Goal: Book appointment/travel/reservation

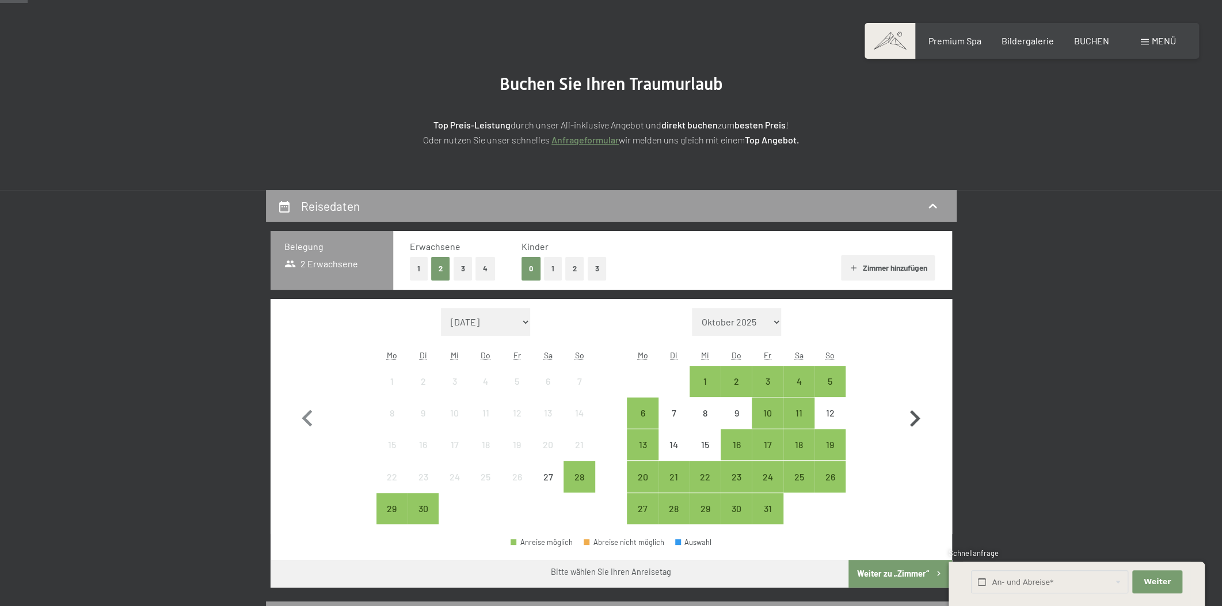
scroll to position [87, 0]
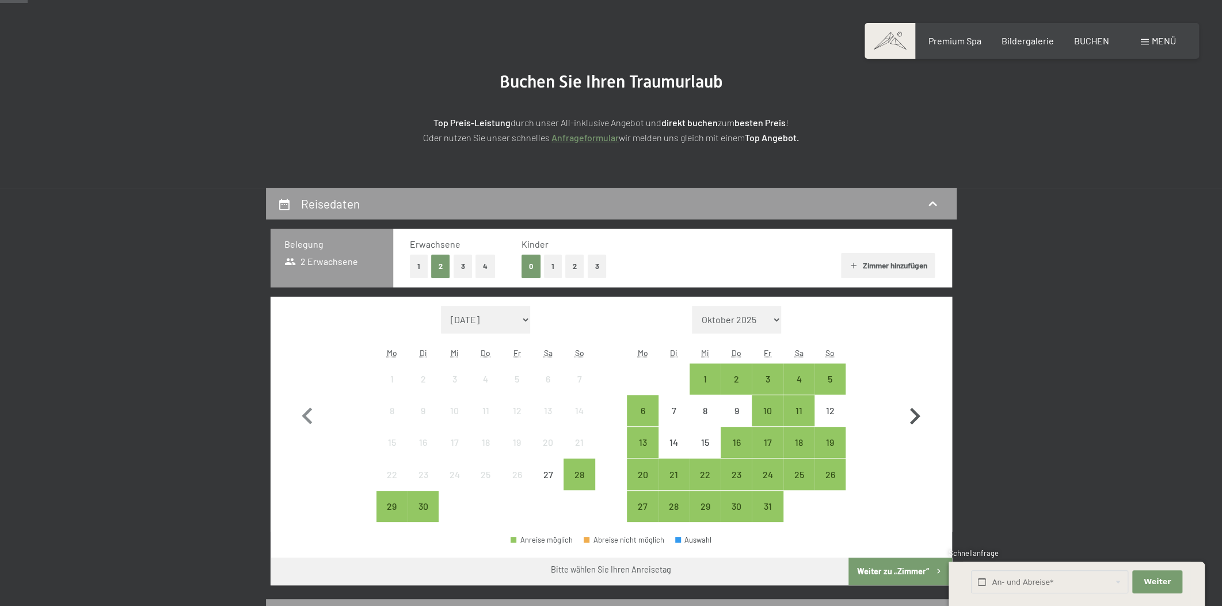
click at [917, 420] on icon "button" at bounding box center [914, 416] width 33 height 33
select select "[DATE]"
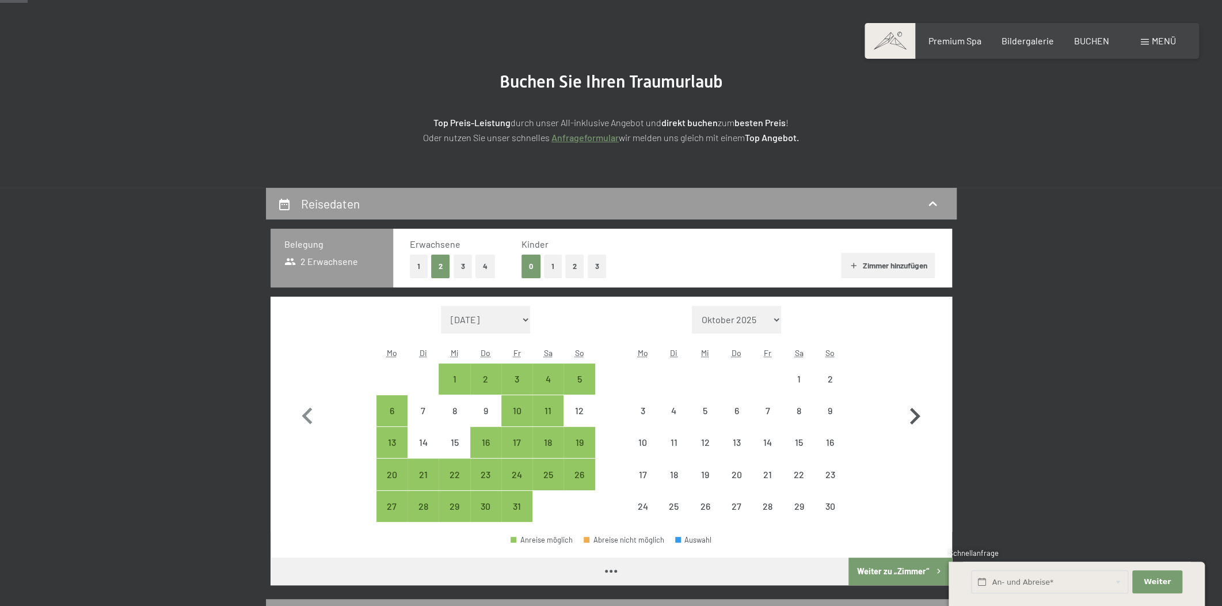
click at [917, 420] on icon "button" at bounding box center [914, 416] width 33 height 33
select select "[DATE]"
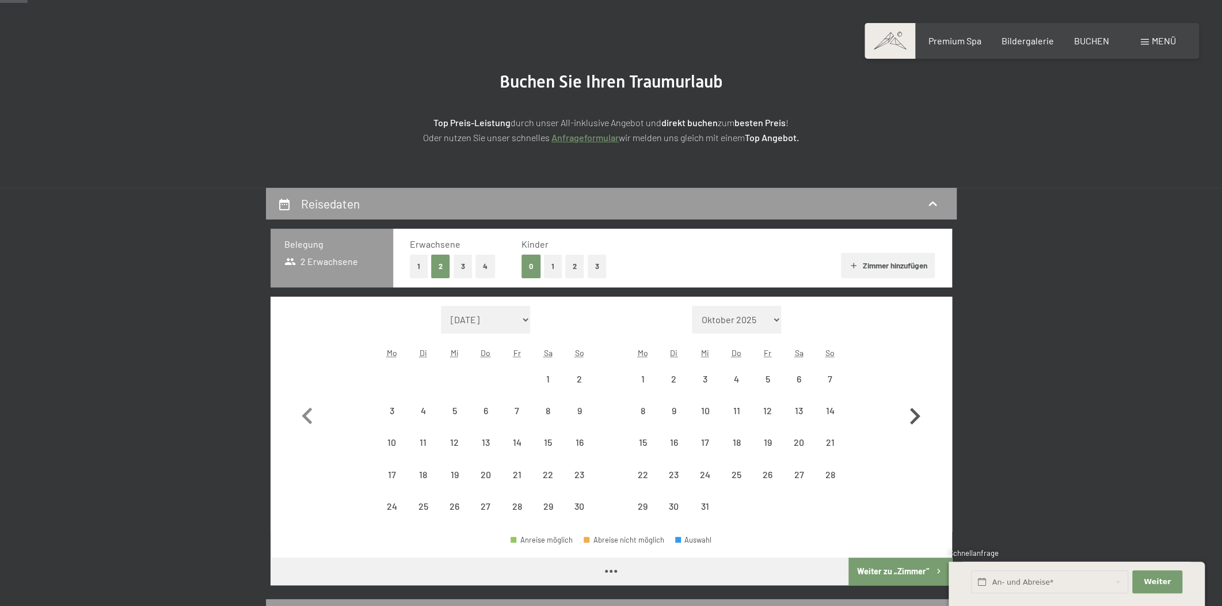
click at [917, 417] on icon "button" at bounding box center [915, 416] width 10 height 17
select select "[DATE]"
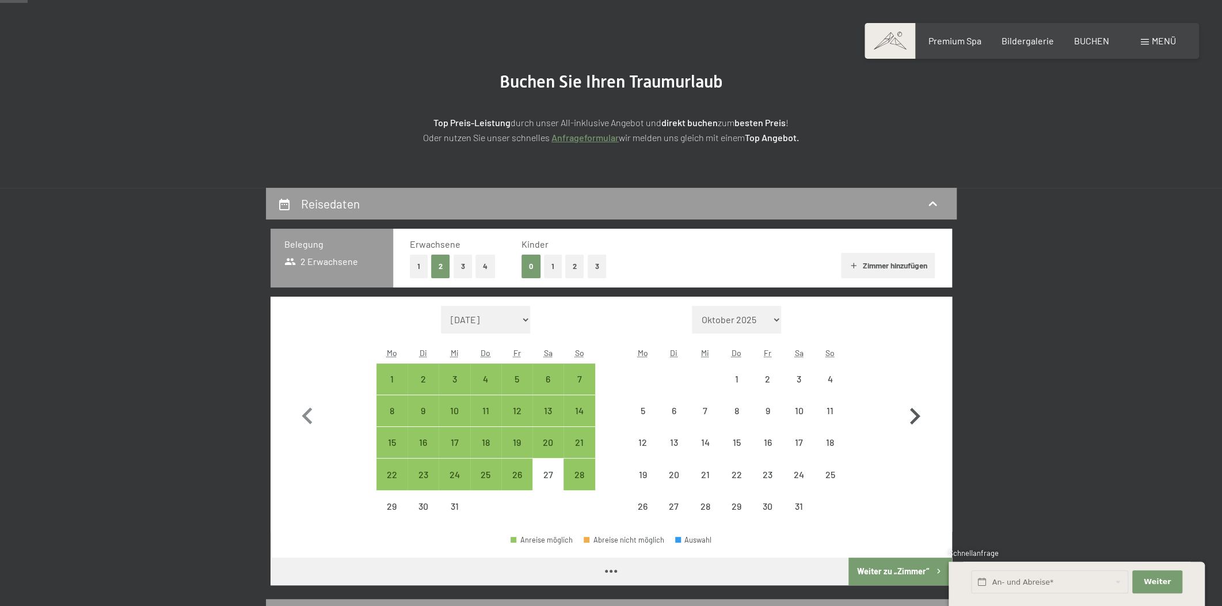
select select "[DATE]"
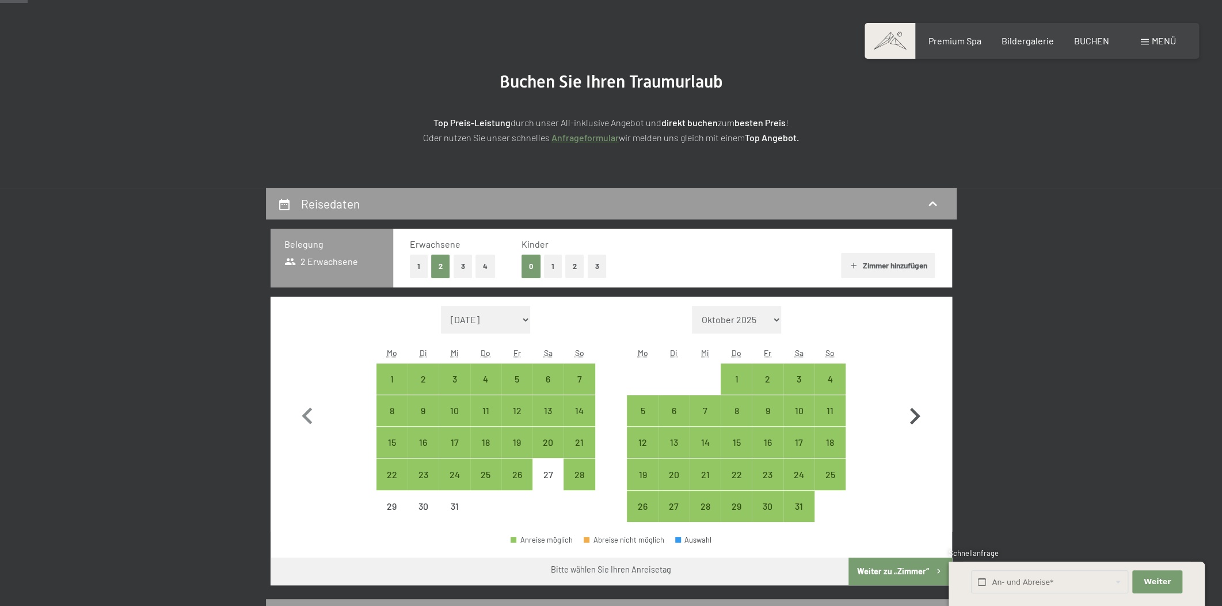
click at [915, 416] on icon "button" at bounding box center [914, 416] width 33 height 33
select select "[DATE]"
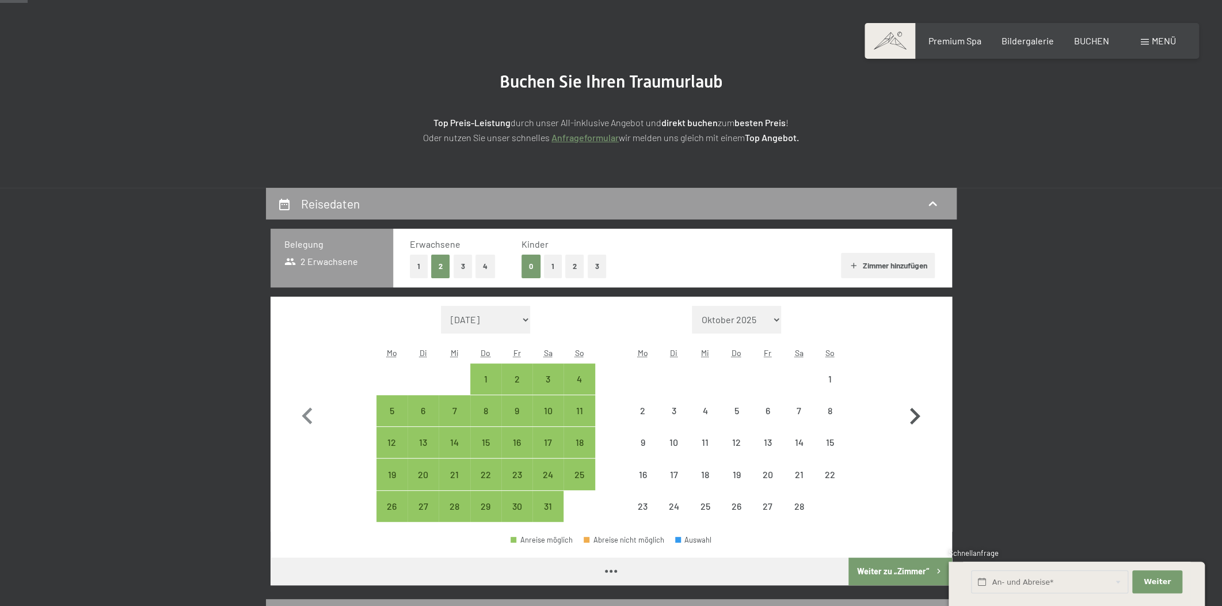
select select "[DATE]"
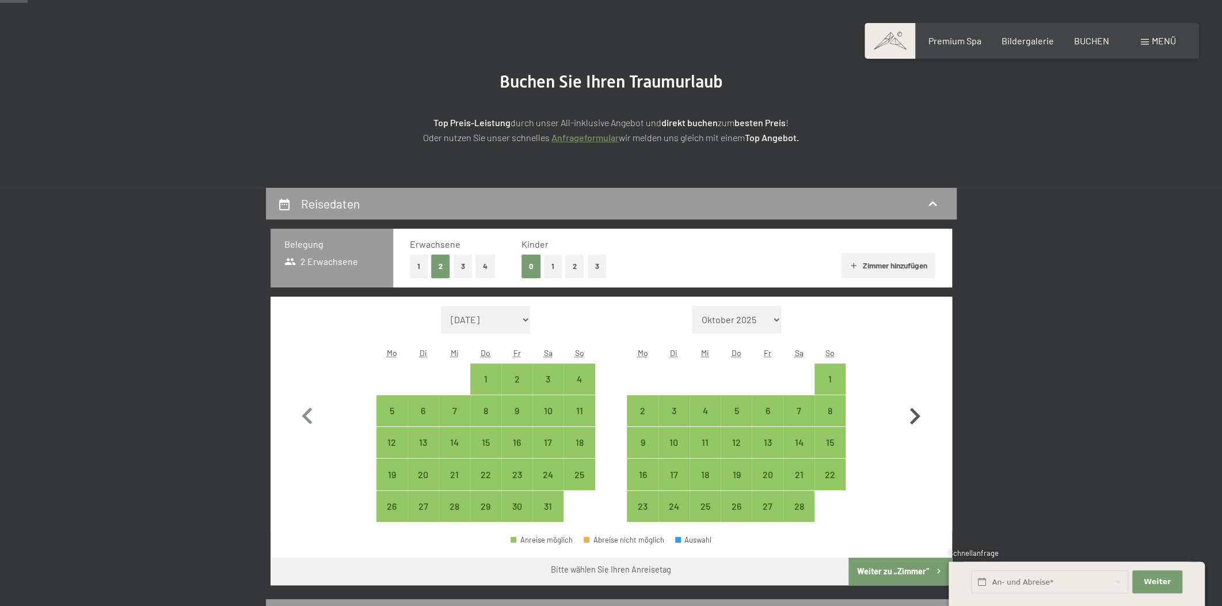
click at [915, 416] on icon "button" at bounding box center [914, 416] width 33 height 33
select select "[DATE]"
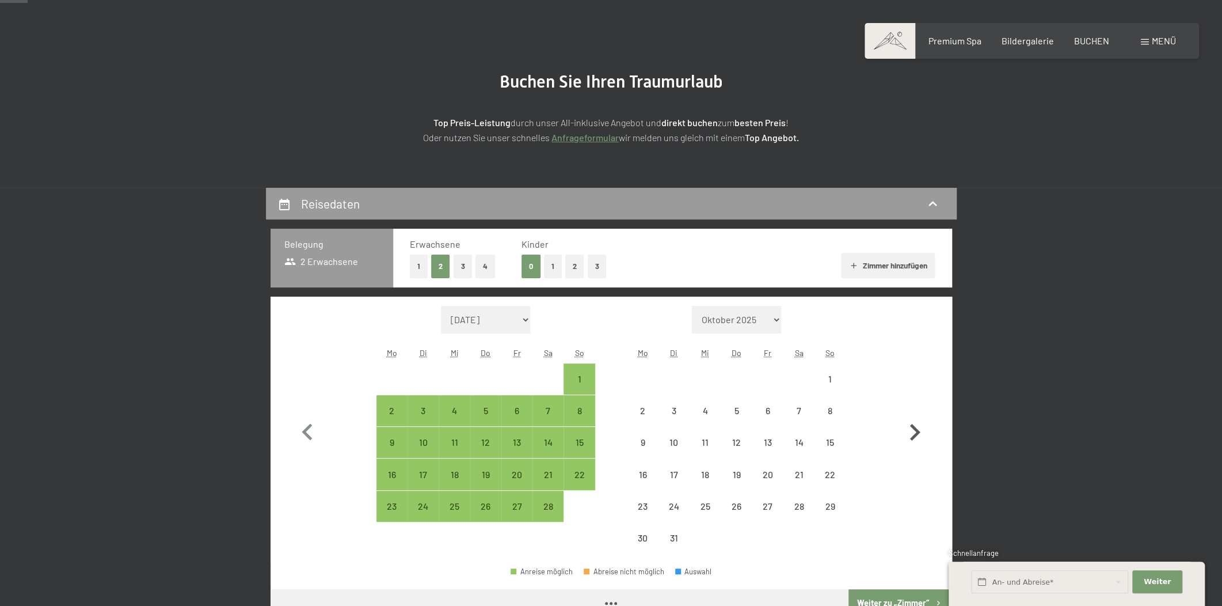
click at [915, 416] on icon "button" at bounding box center [914, 432] width 33 height 33
select select "[DATE]"
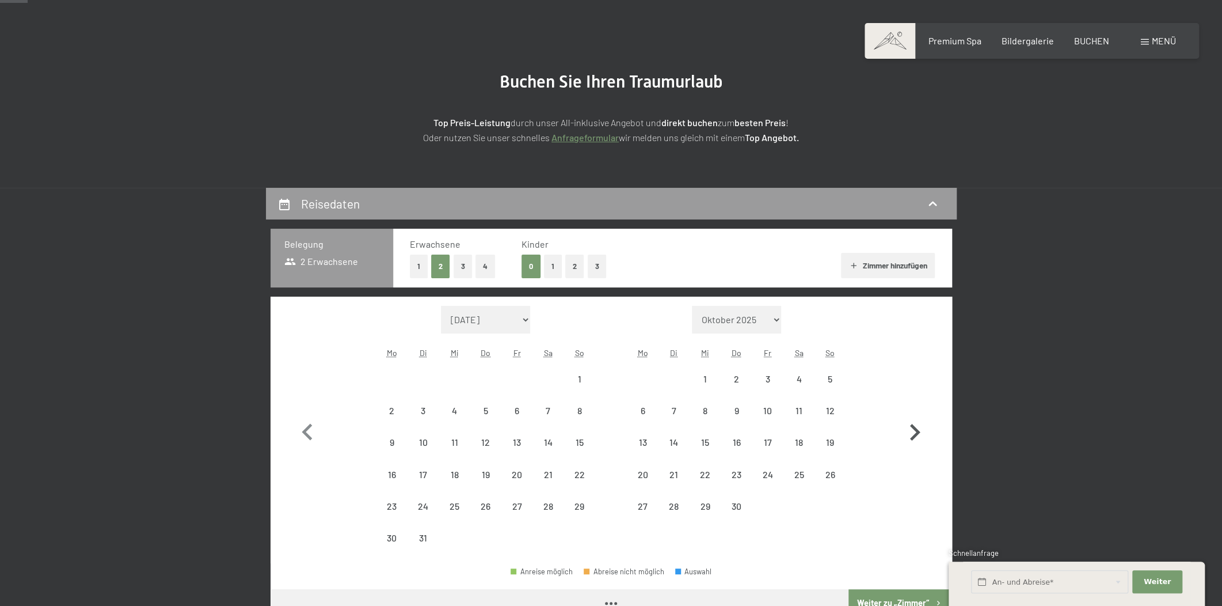
select select "[DATE]"
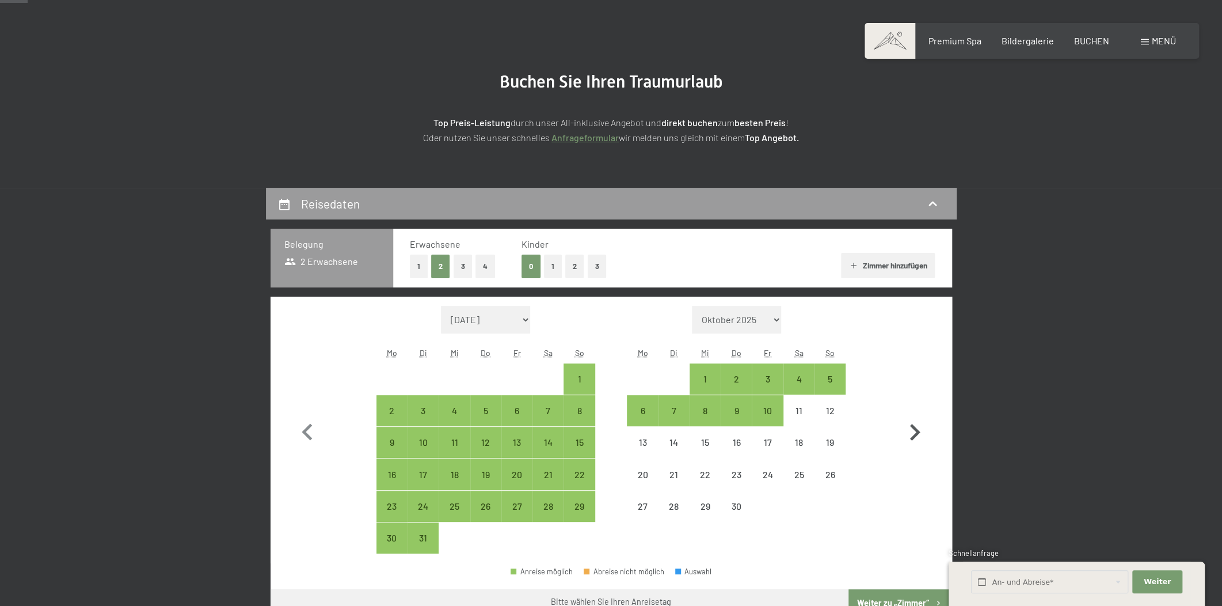
click at [915, 416] on icon "button" at bounding box center [914, 432] width 33 height 33
select select "[DATE]"
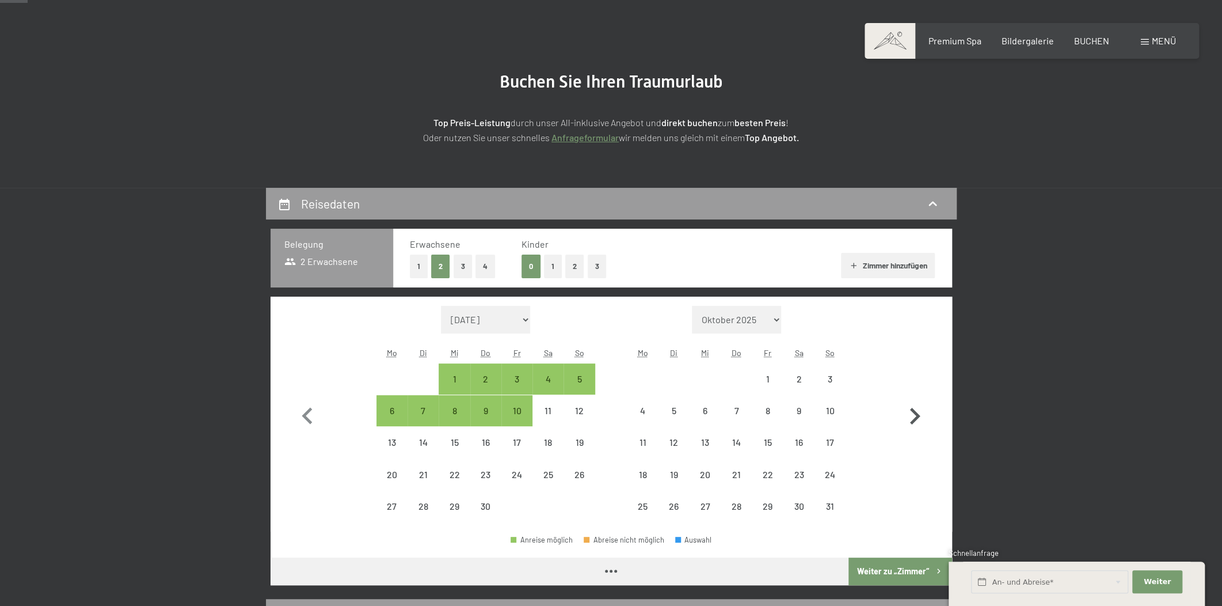
select select "[DATE]"
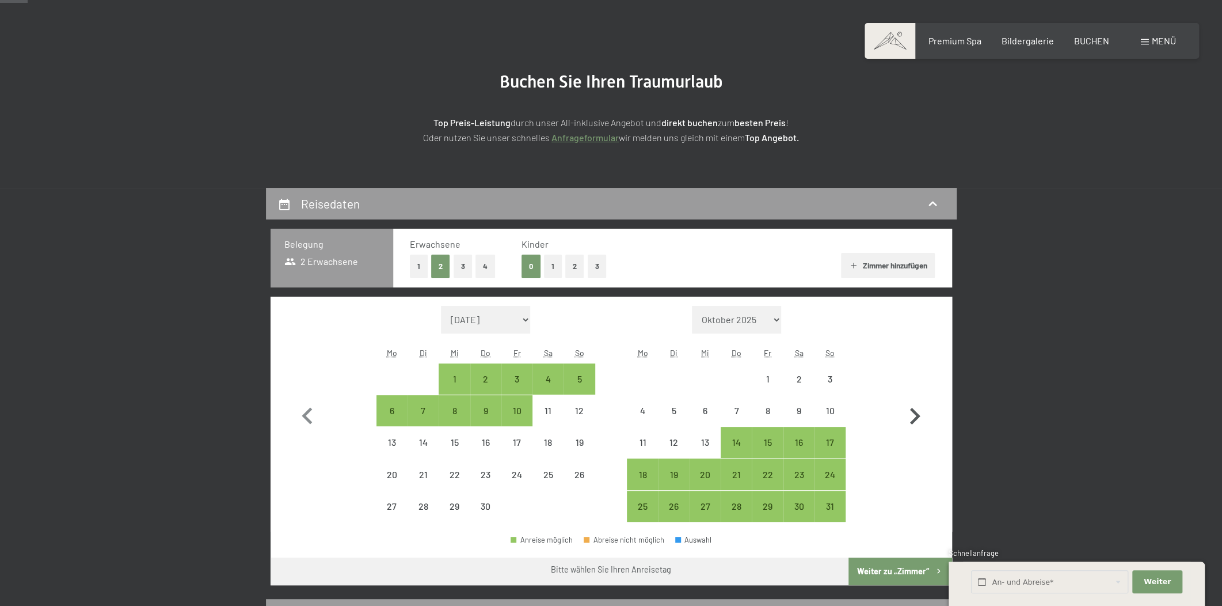
click at [915, 416] on icon "button" at bounding box center [914, 416] width 33 height 33
select select "[DATE]"
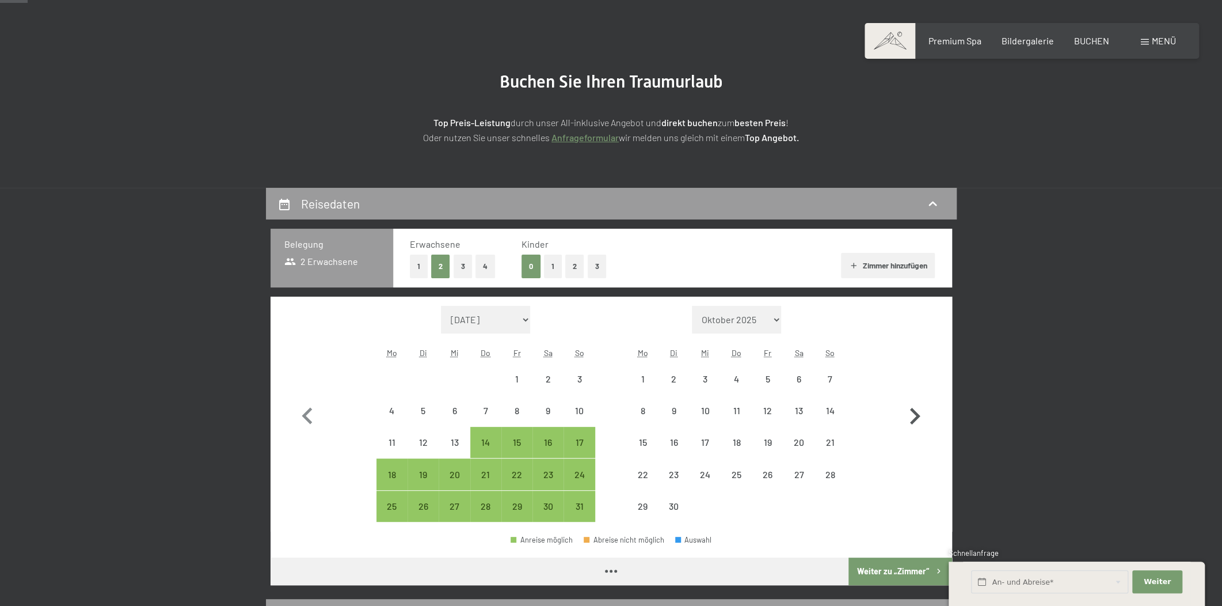
select select "[DATE]"
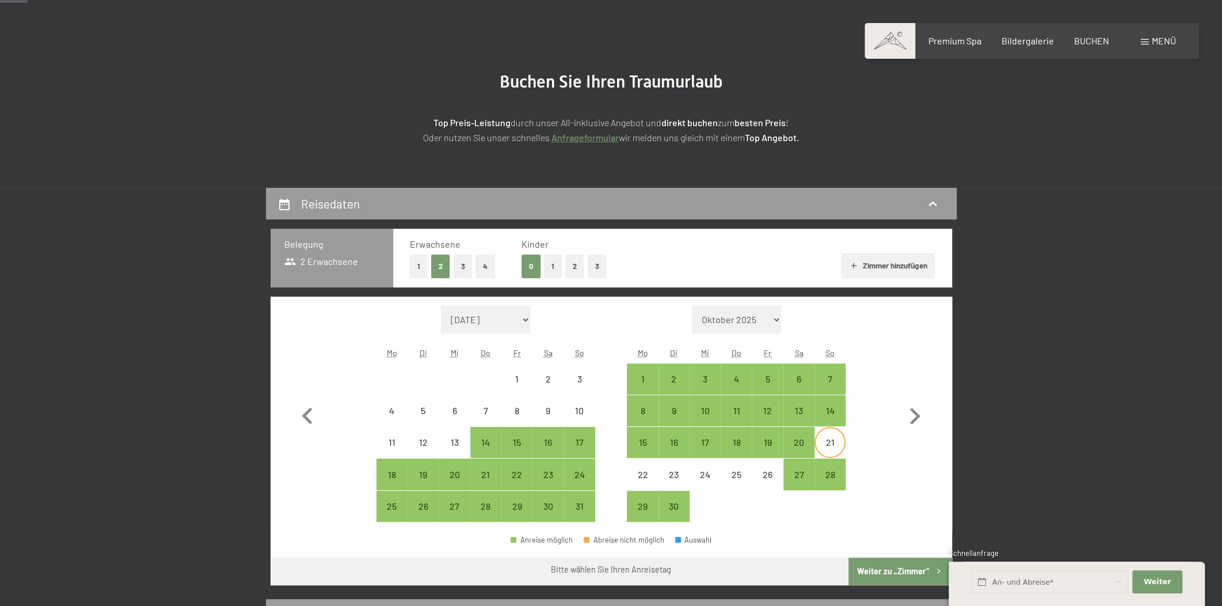
click at [826, 435] on div "21" at bounding box center [830, 442] width 29 height 29
select select "[DATE]"
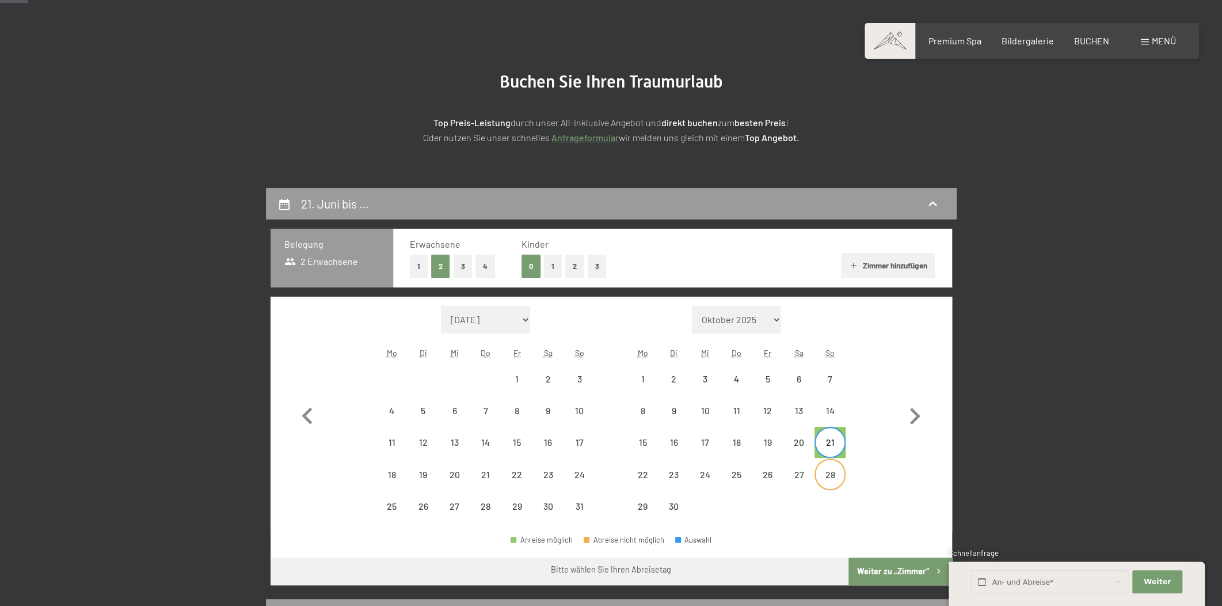
click at [834, 476] on div "28" at bounding box center [830, 484] width 29 height 29
select select "[DATE]"
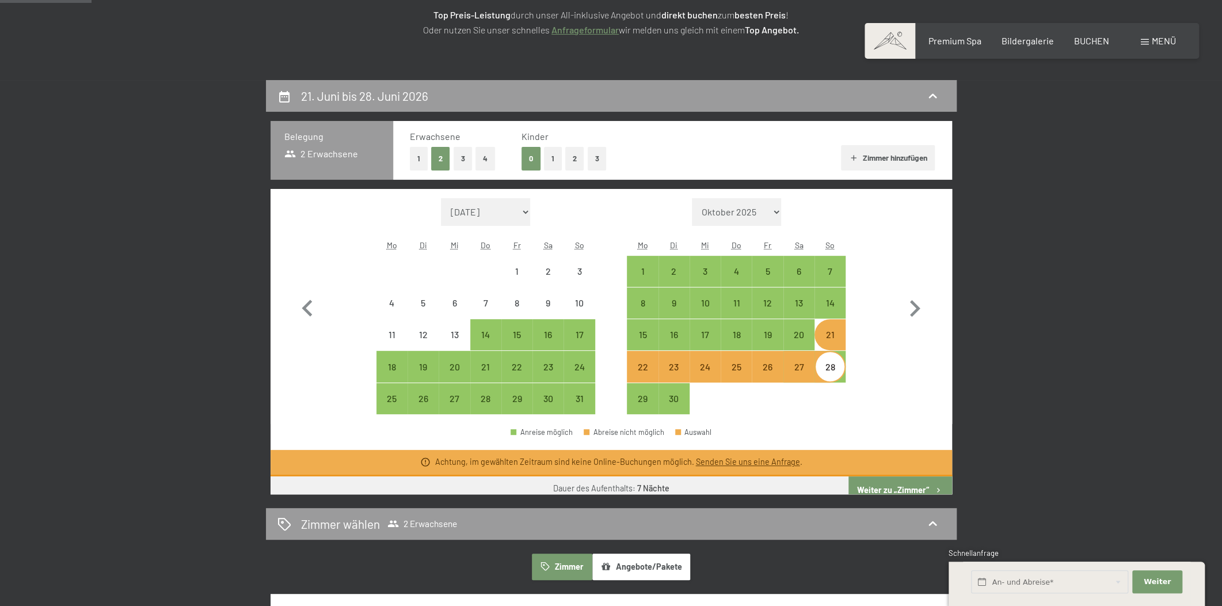
scroll to position [349, 0]
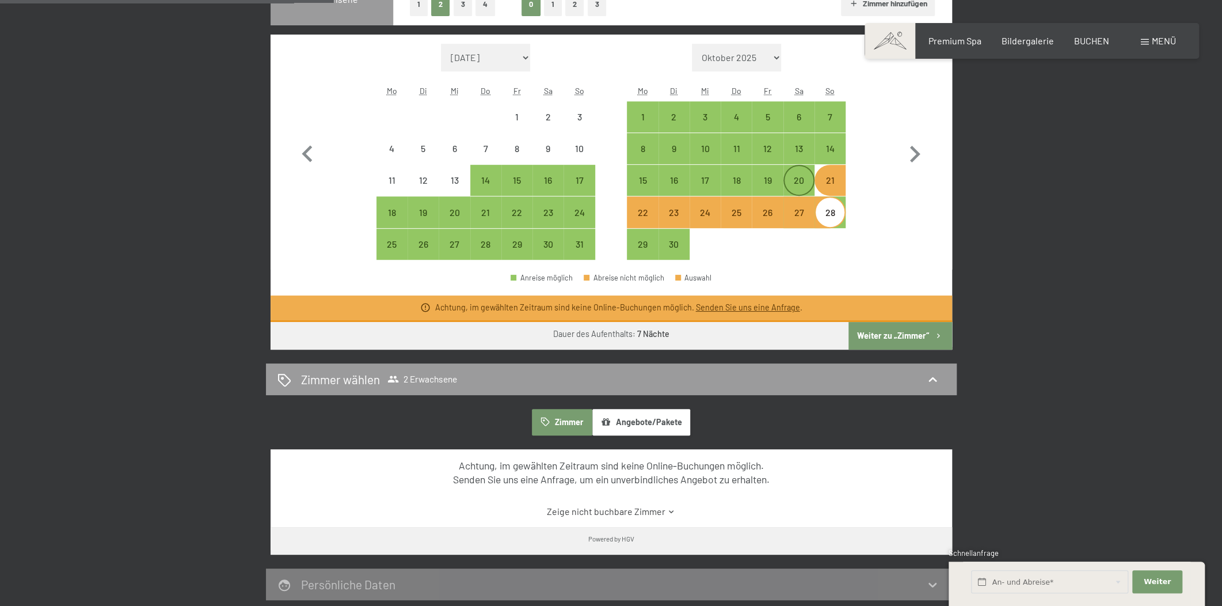
click at [795, 180] on div "20" at bounding box center [799, 190] width 29 height 29
select select "[DATE]"
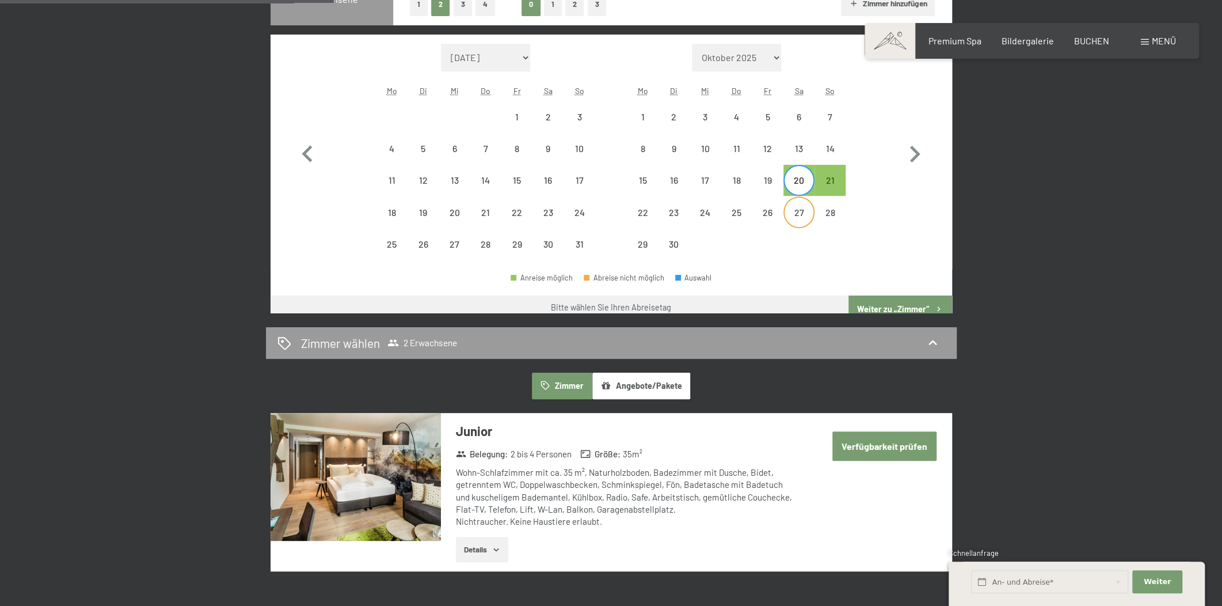
click at [797, 202] on div "27" at bounding box center [799, 211] width 29 height 29
select select "[DATE]"
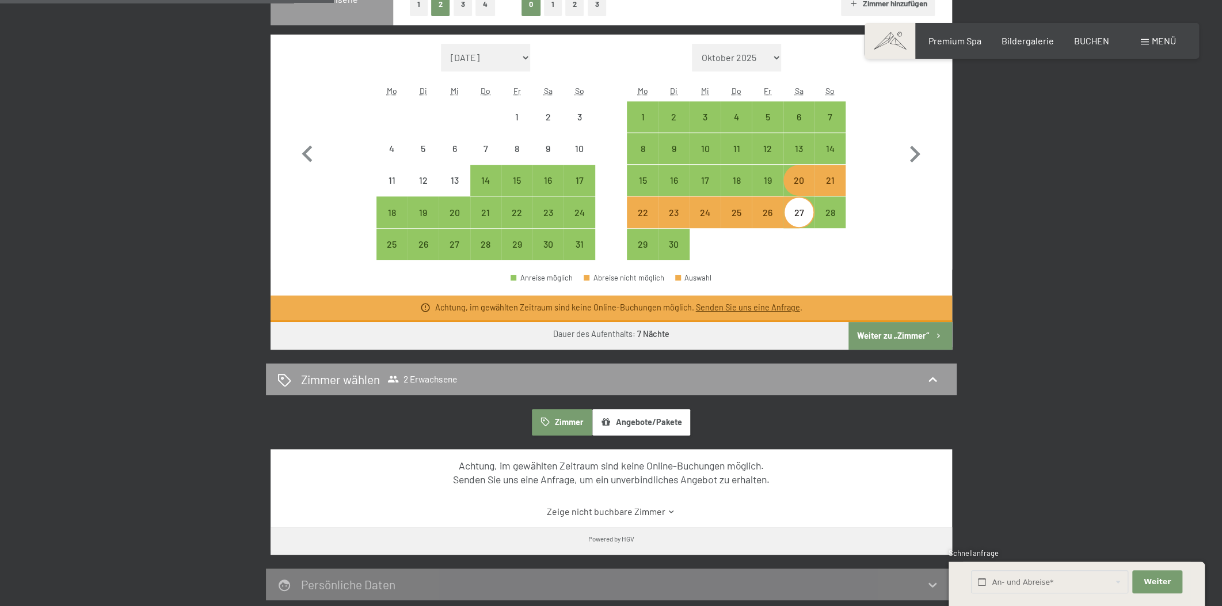
click at [801, 182] on div "20" at bounding box center [799, 190] width 29 height 29
select select "[DATE]"
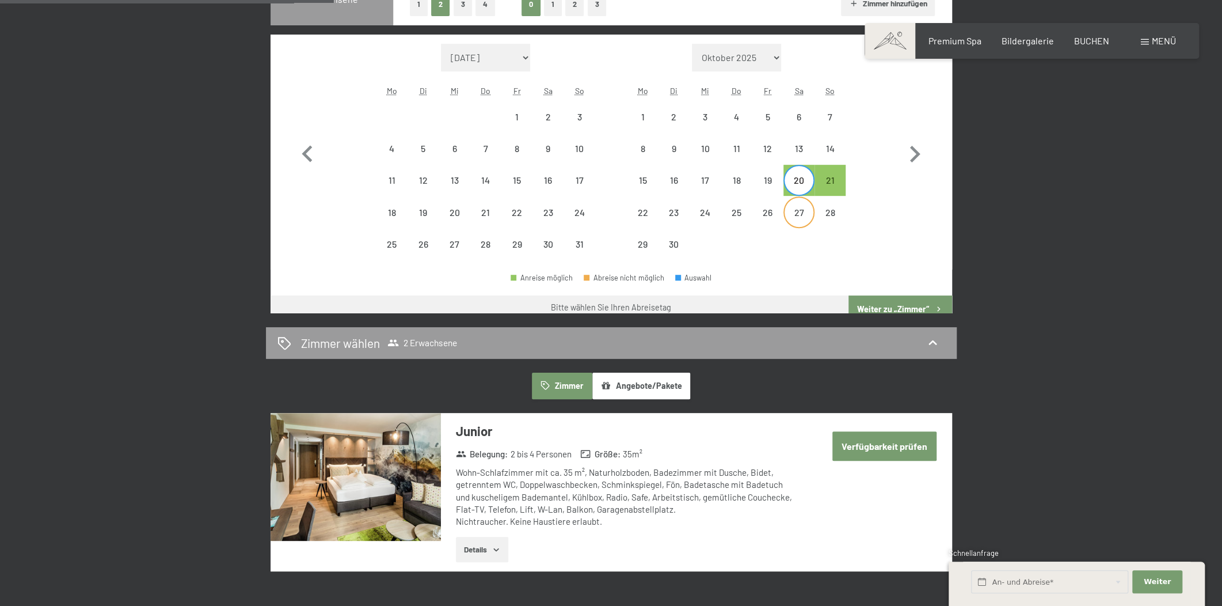
click at [795, 217] on div "27" at bounding box center [799, 222] width 29 height 29
select select "[DATE]"
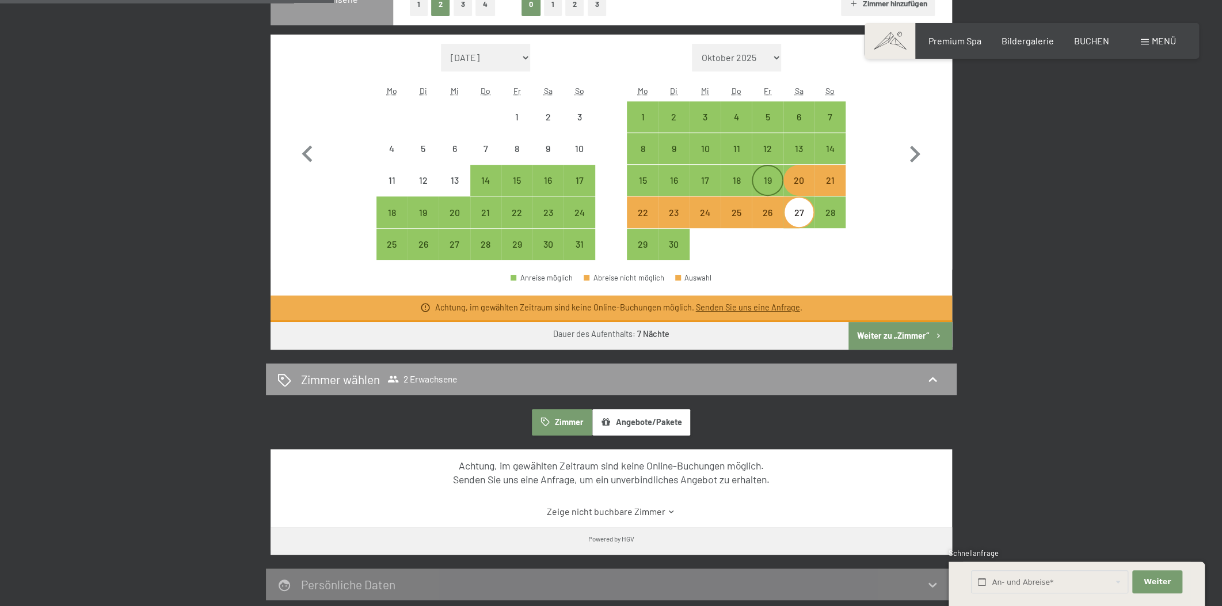
click at [758, 178] on div "19" at bounding box center [767, 190] width 29 height 29
select select "[DATE]"
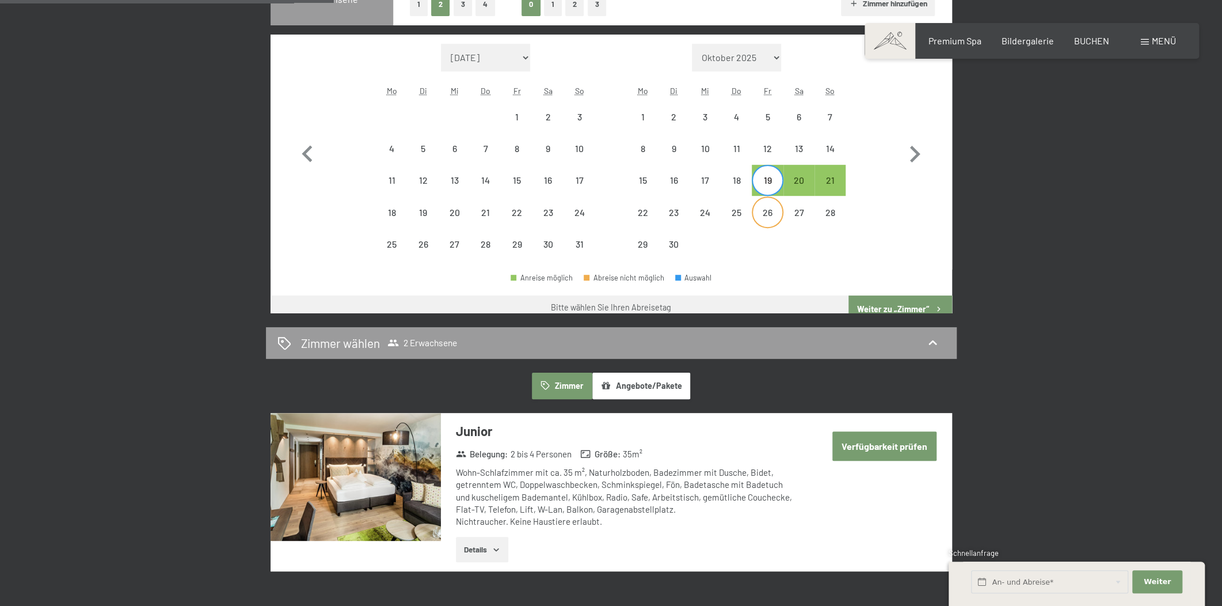
click at [761, 205] on div "26" at bounding box center [767, 211] width 29 height 29
select select "[DATE]"
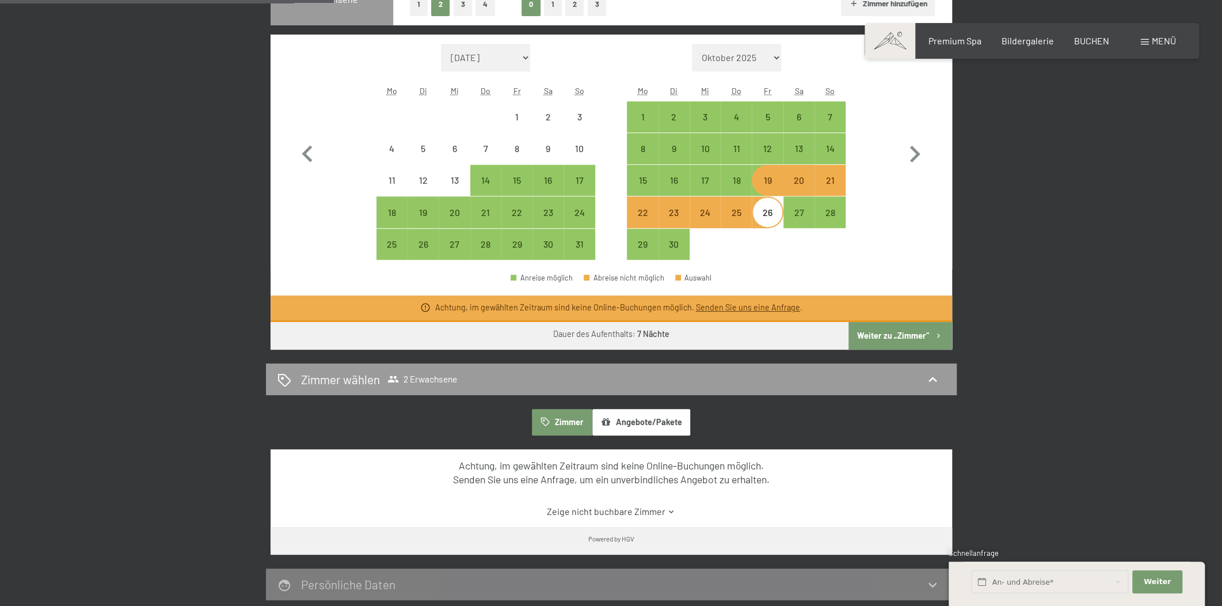
drag, startPoint x: 718, startPoint y: 183, endPoint x: 716, endPoint y: 208, distance: 25.4
click at [719, 183] on div "17" at bounding box center [705, 190] width 29 height 29
select select "[DATE]"
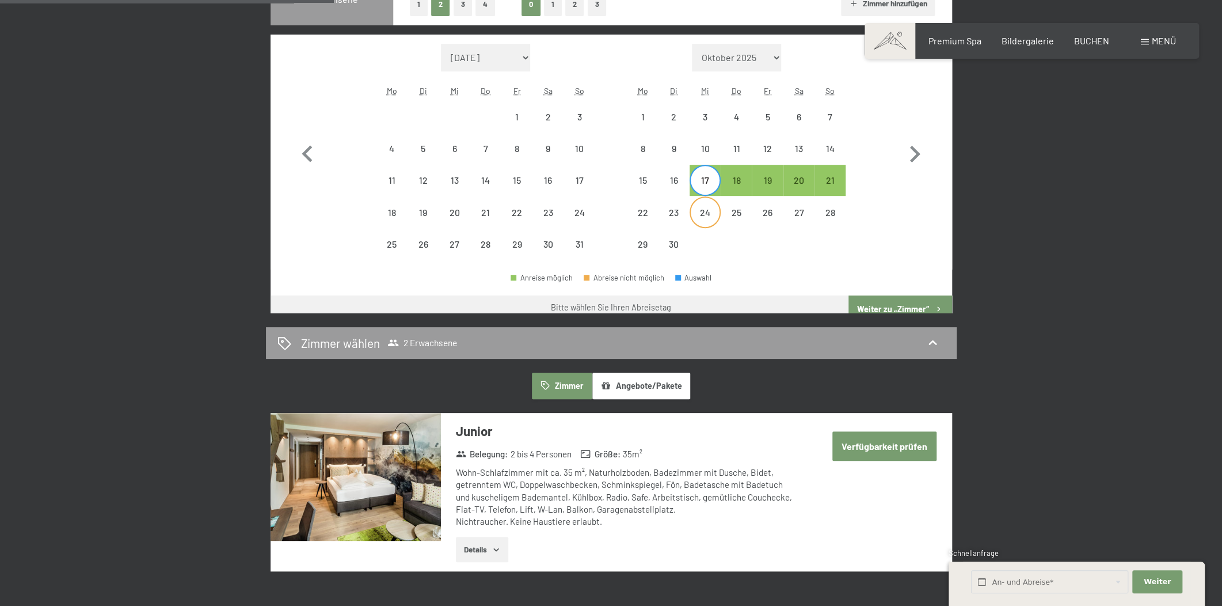
click at [716, 212] on div "24" at bounding box center [705, 222] width 29 height 29
select select "[DATE]"
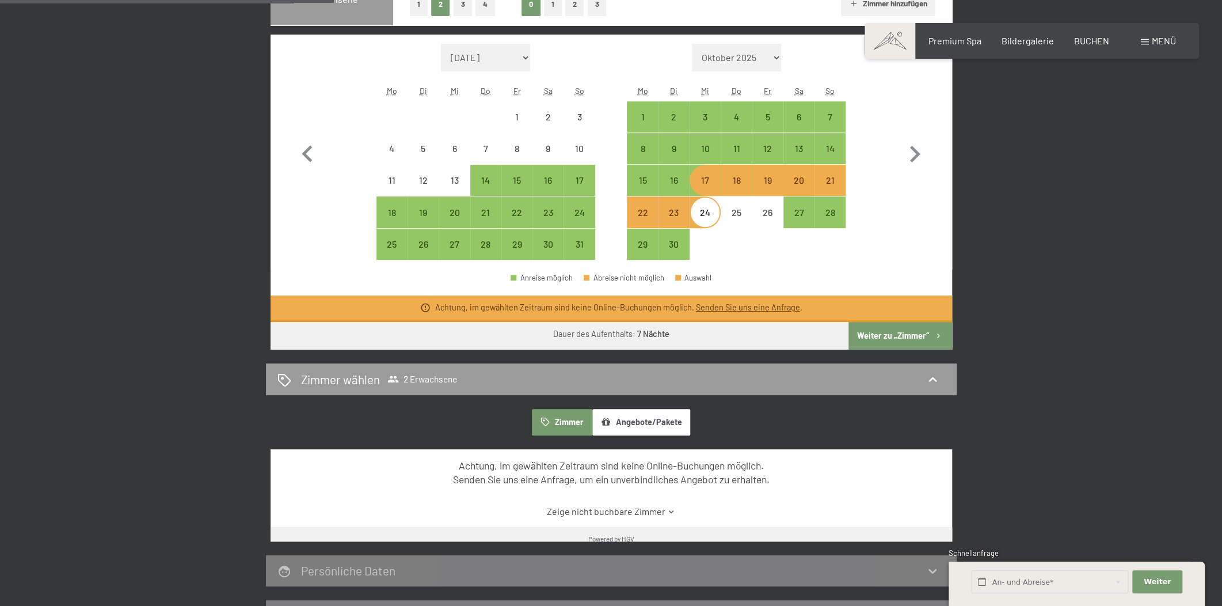
click at [657, 112] on div "1" at bounding box center [642, 116] width 31 height 31
select select "[DATE]"
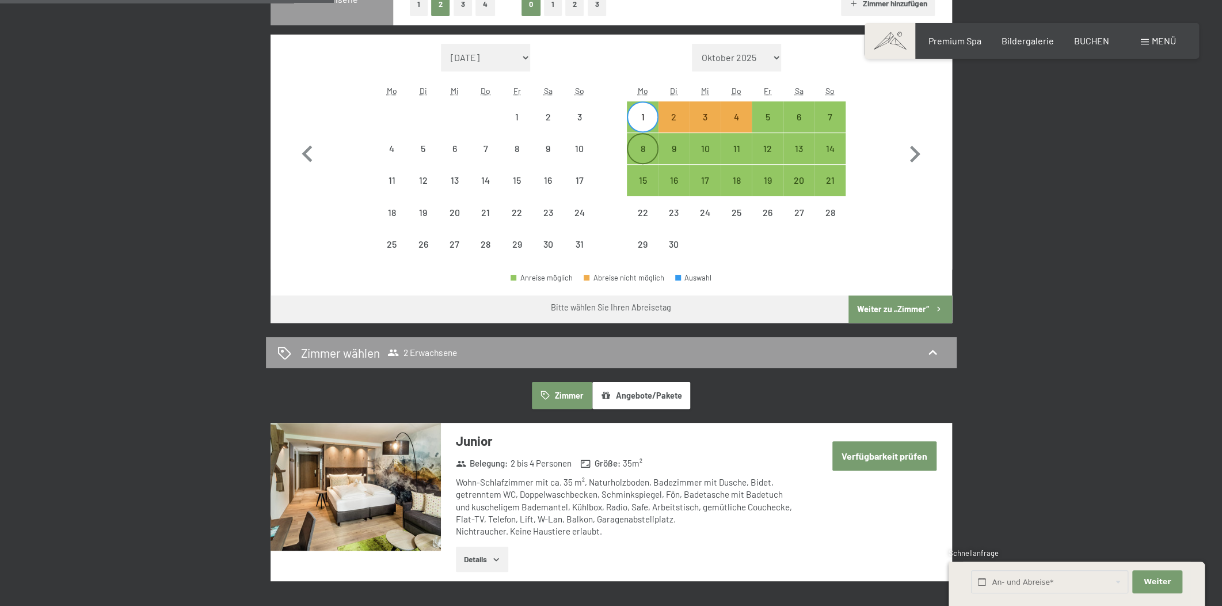
click at [640, 150] on div "8" at bounding box center [642, 158] width 29 height 29
select select "[DATE]"
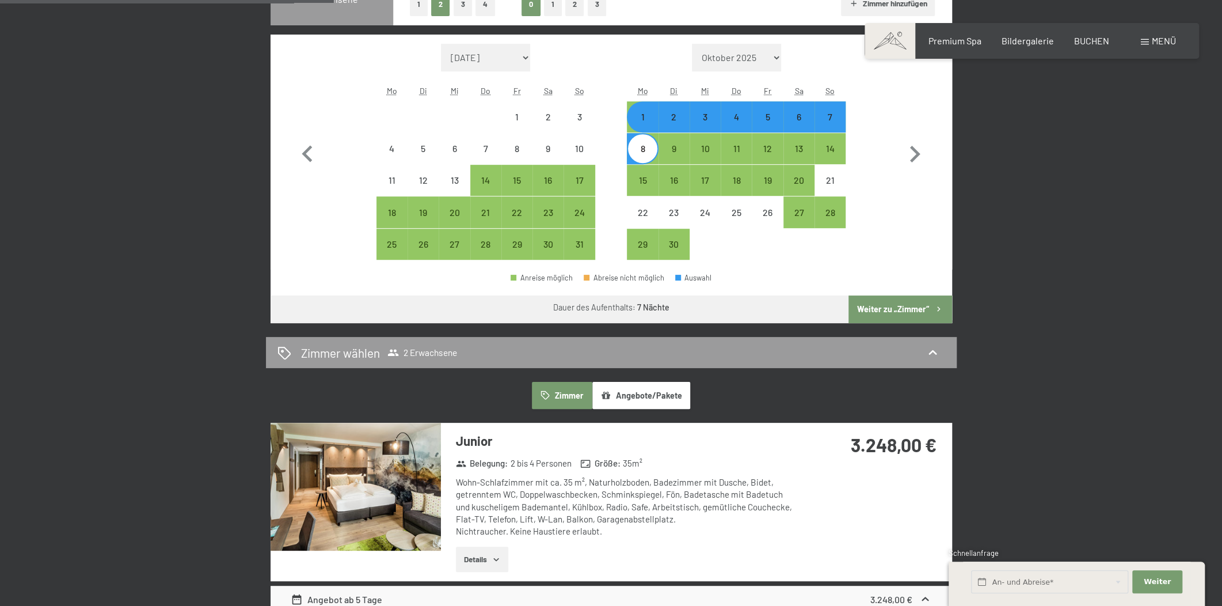
click at [810, 121] on div "6" at bounding box center [799, 126] width 29 height 29
select select "[DATE]"
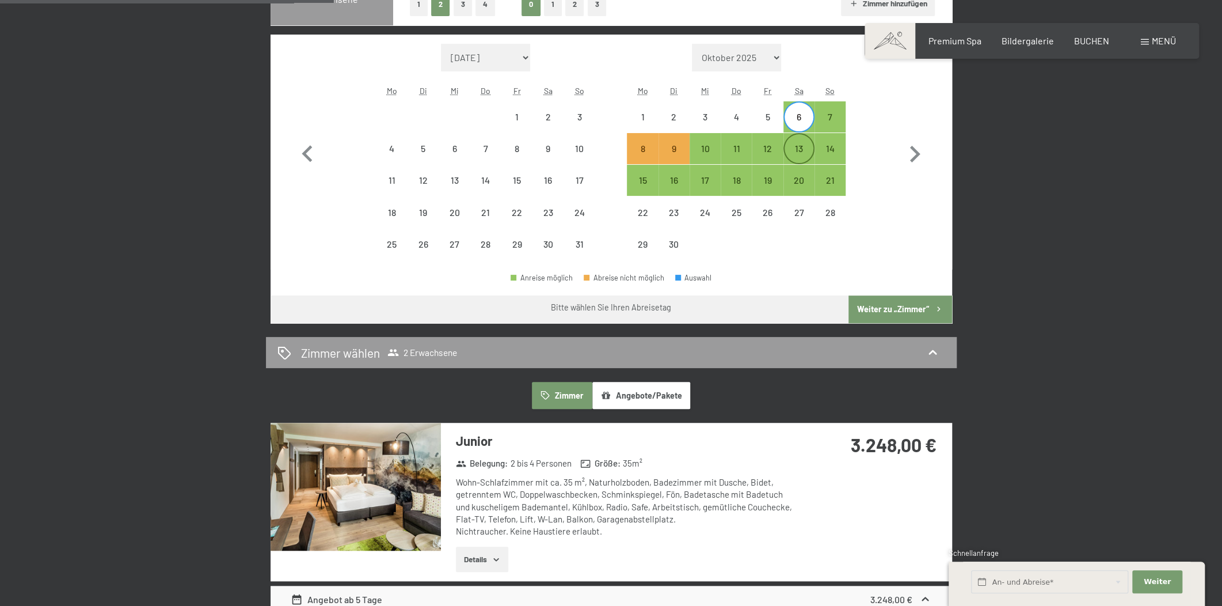
click at [801, 151] on div "13" at bounding box center [799, 158] width 29 height 29
select select "[DATE]"
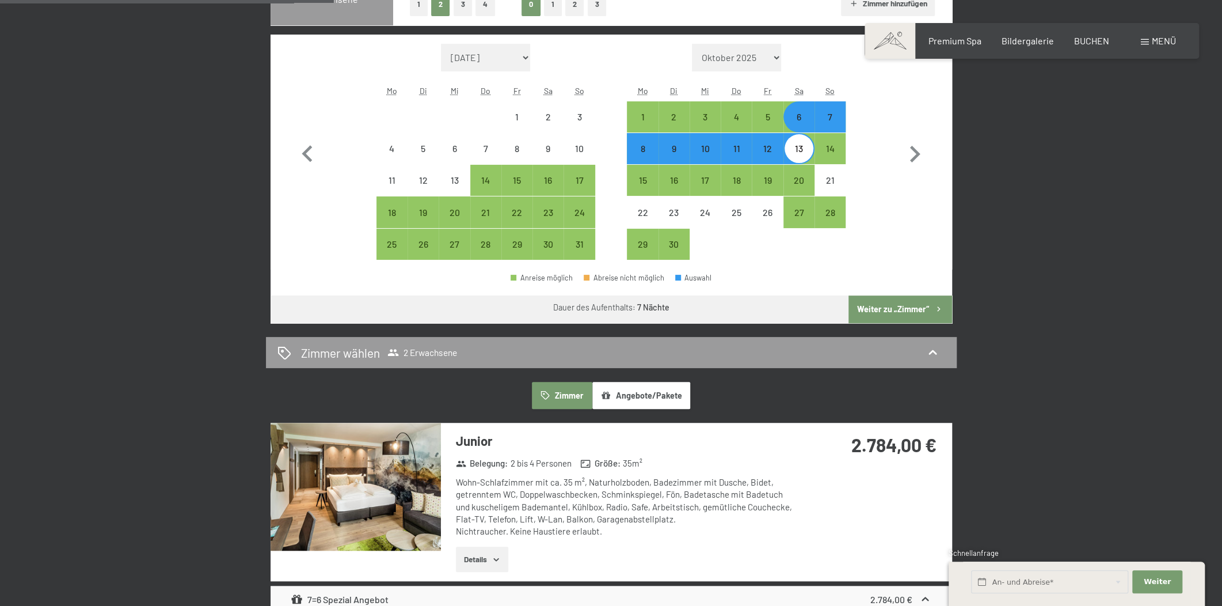
click at [842, 117] on div "7" at bounding box center [830, 126] width 29 height 29
select select "[DATE]"
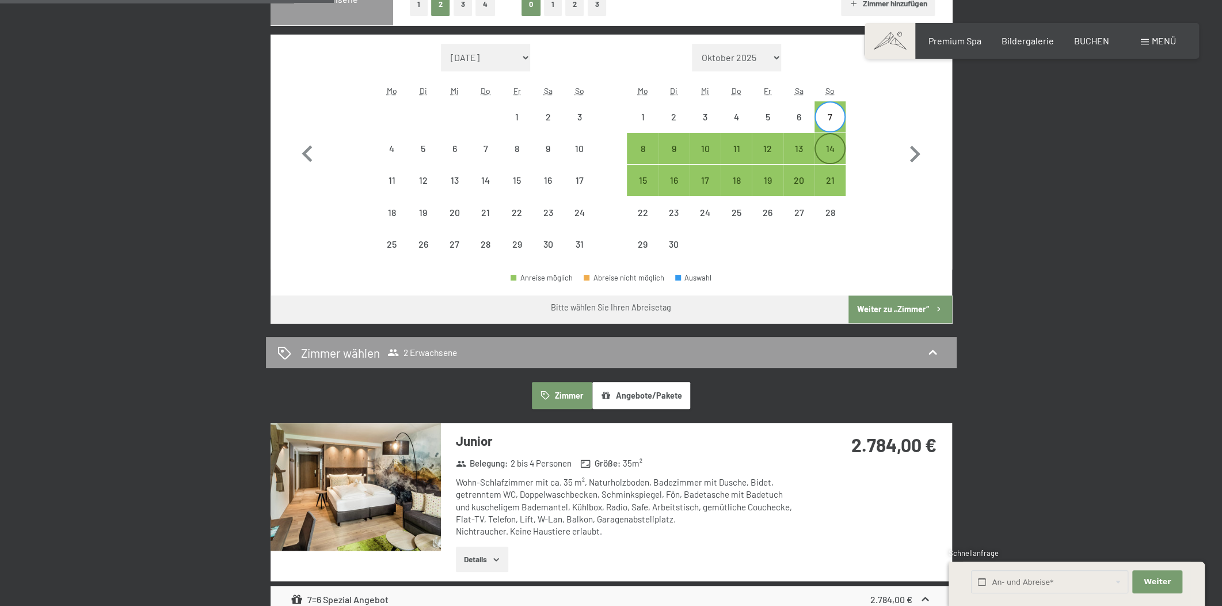
click at [834, 149] on div "14" at bounding box center [830, 158] width 29 height 29
select select "[DATE]"
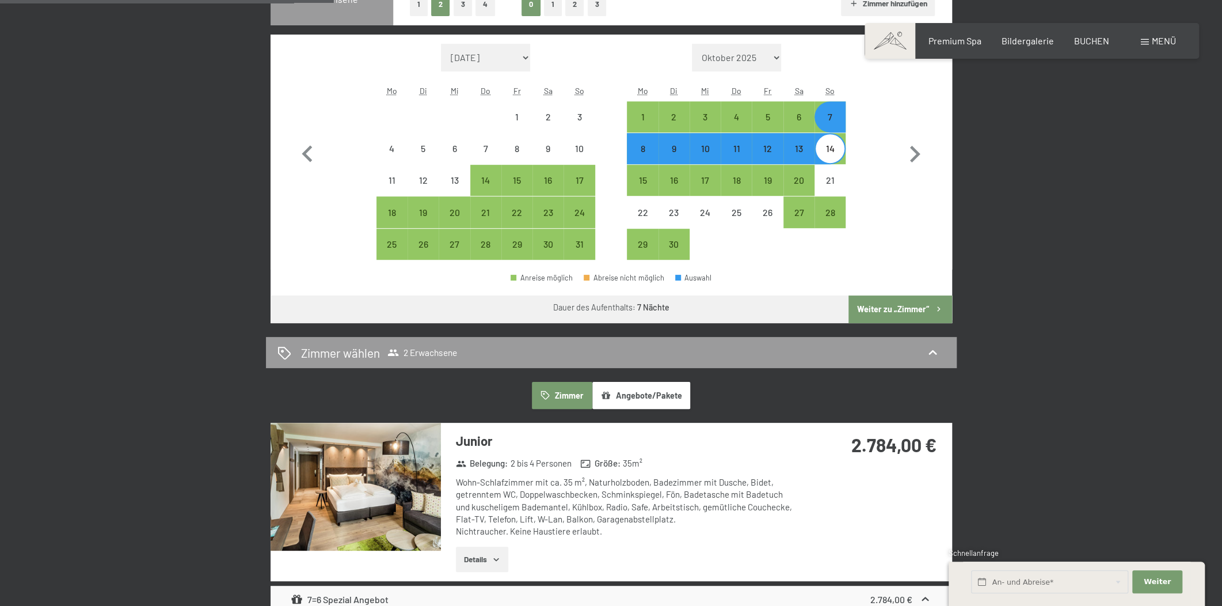
click at [804, 154] on div "13" at bounding box center [799, 158] width 29 height 29
select select "[DATE]"
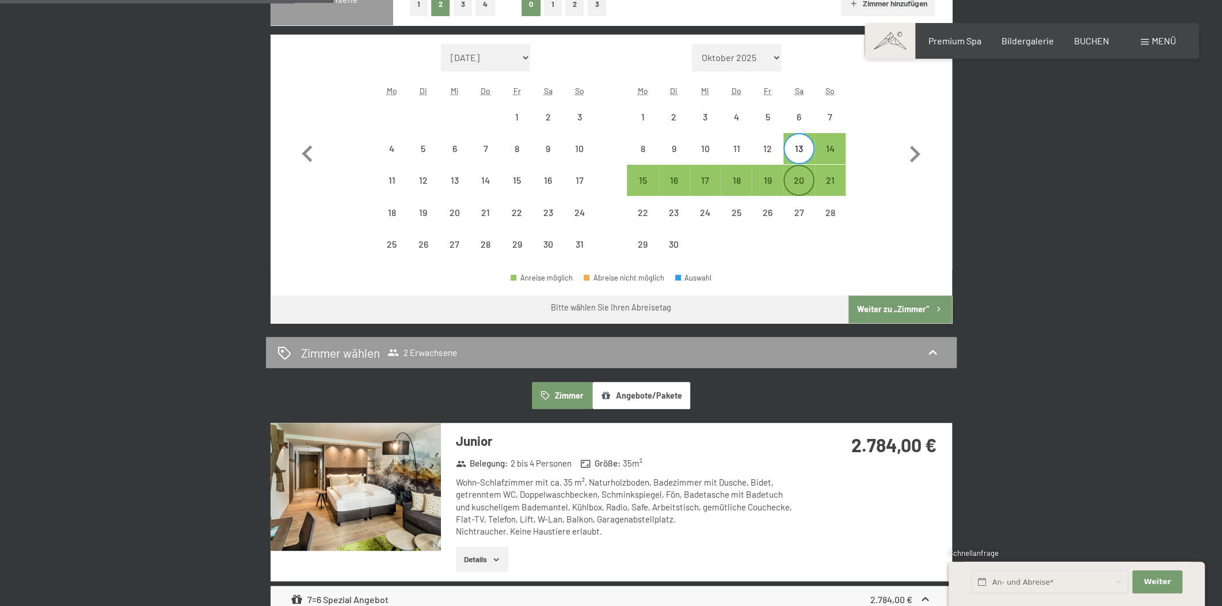
click at [796, 178] on div "20" at bounding box center [799, 190] width 29 height 29
select select "[DATE]"
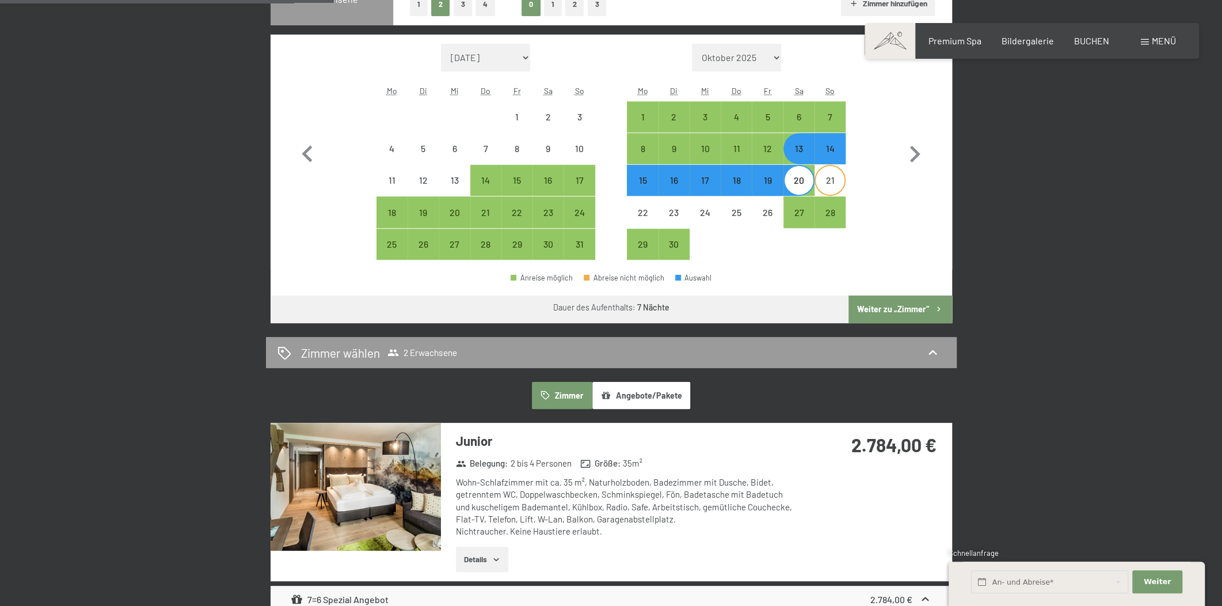
click at [820, 183] on div "21" at bounding box center [830, 190] width 29 height 29
select select "[DATE]"
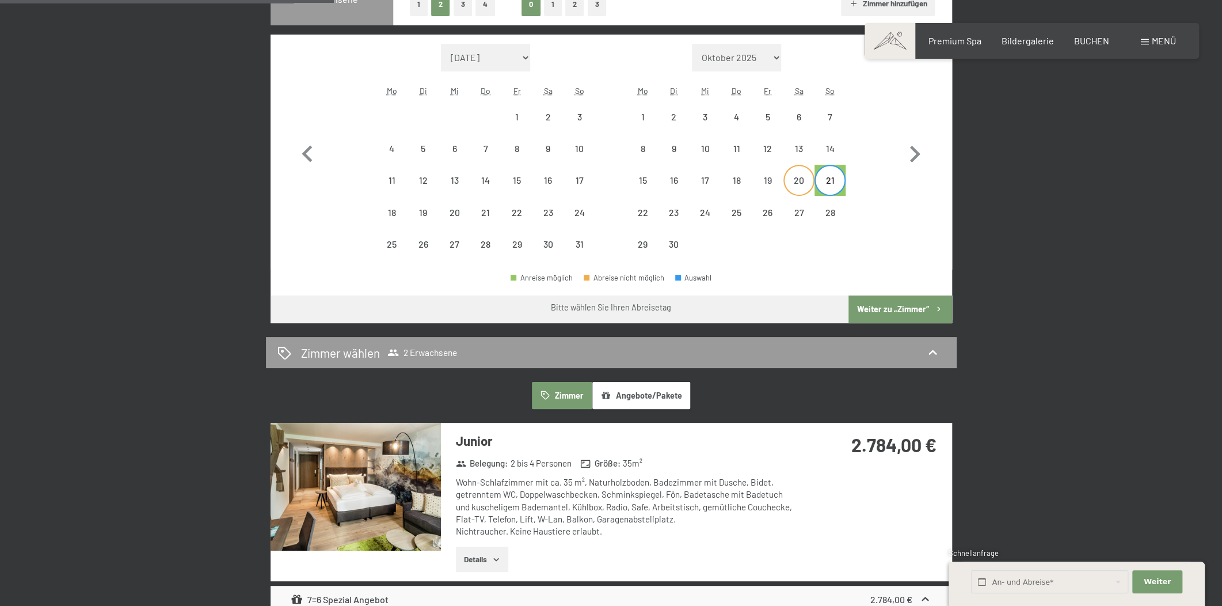
click at [808, 183] on div "20" at bounding box center [799, 190] width 29 height 29
select select "[DATE]"
click at [799, 208] on div "27" at bounding box center [799, 222] width 29 height 29
select select "[DATE]"
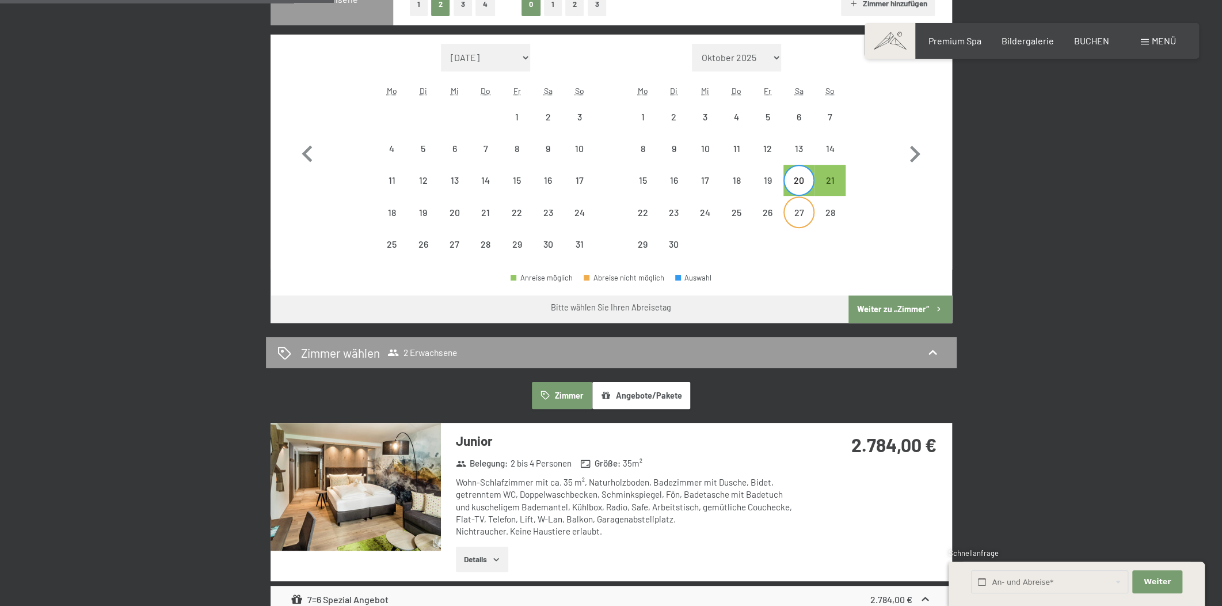
select select "[DATE]"
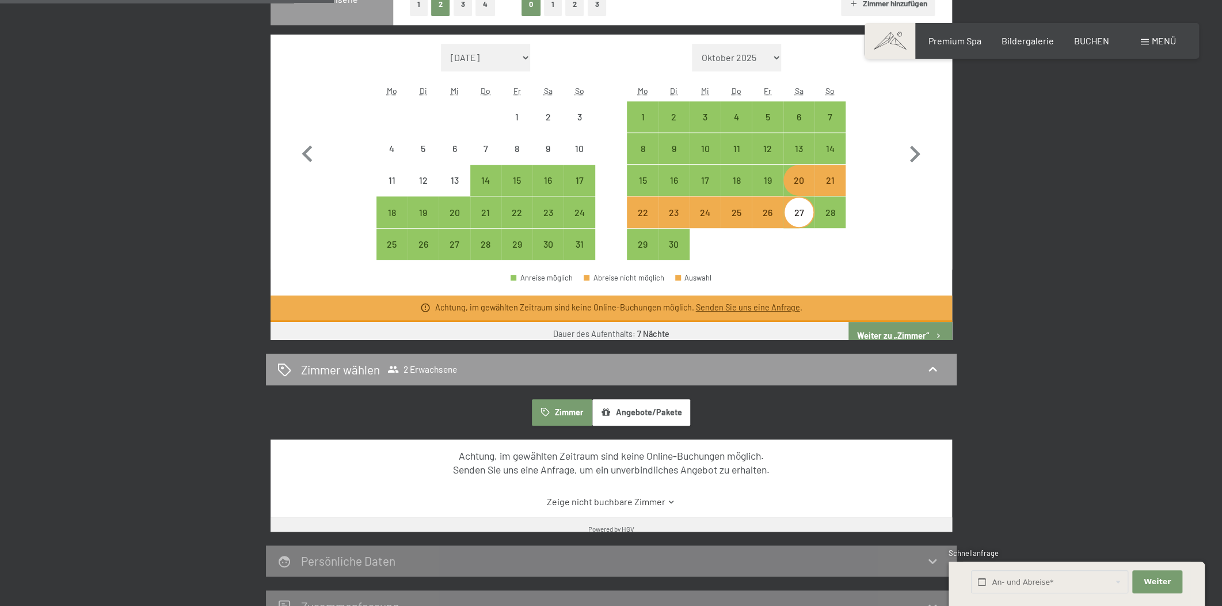
click at [839, 185] on div "21" at bounding box center [830, 190] width 29 height 29
select select "[DATE]"
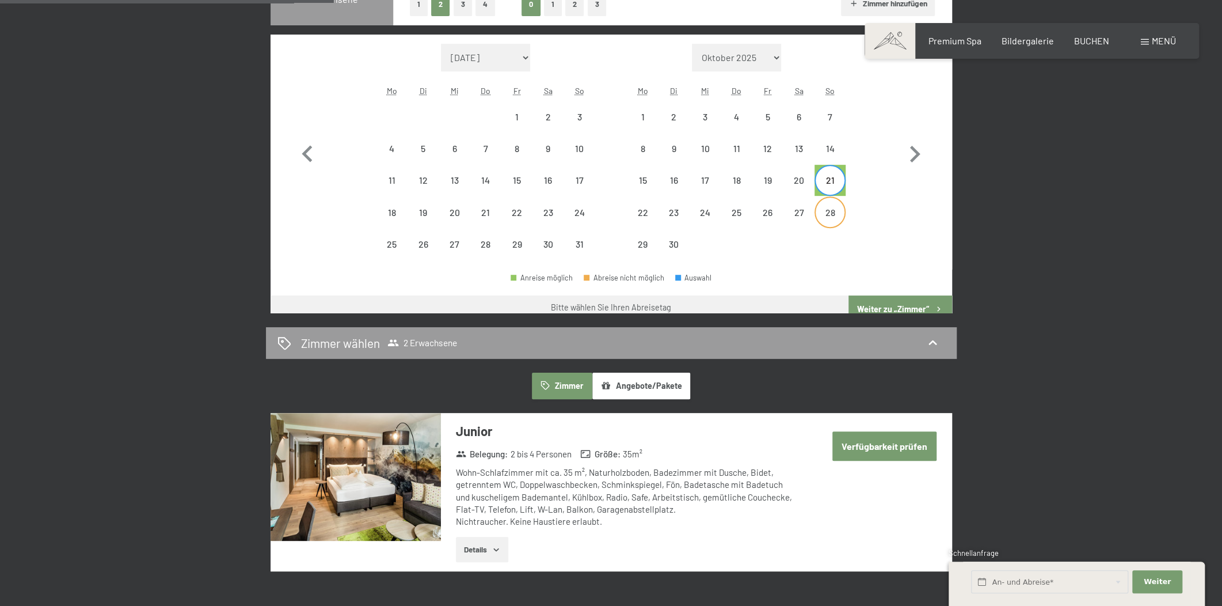
click at [833, 208] on div "28" at bounding box center [830, 222] width 29 height 29
select select "[DATE]"
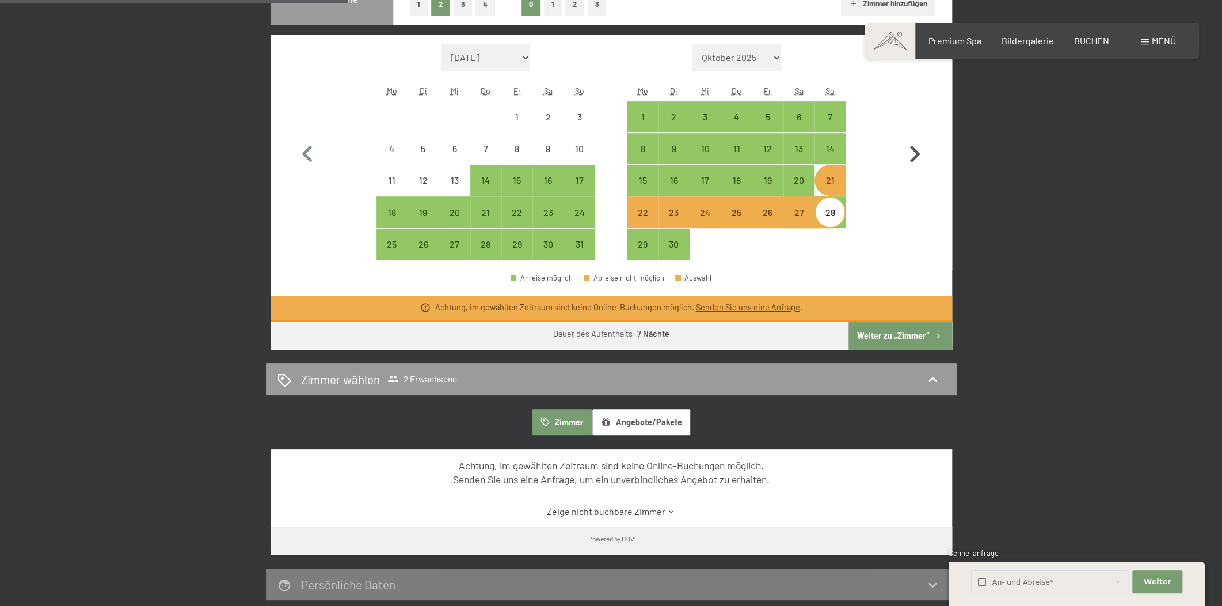
click at [914, 154] on icon "button" at bounding box center [914, 154] width 33 height 33
select select "[DATE]"
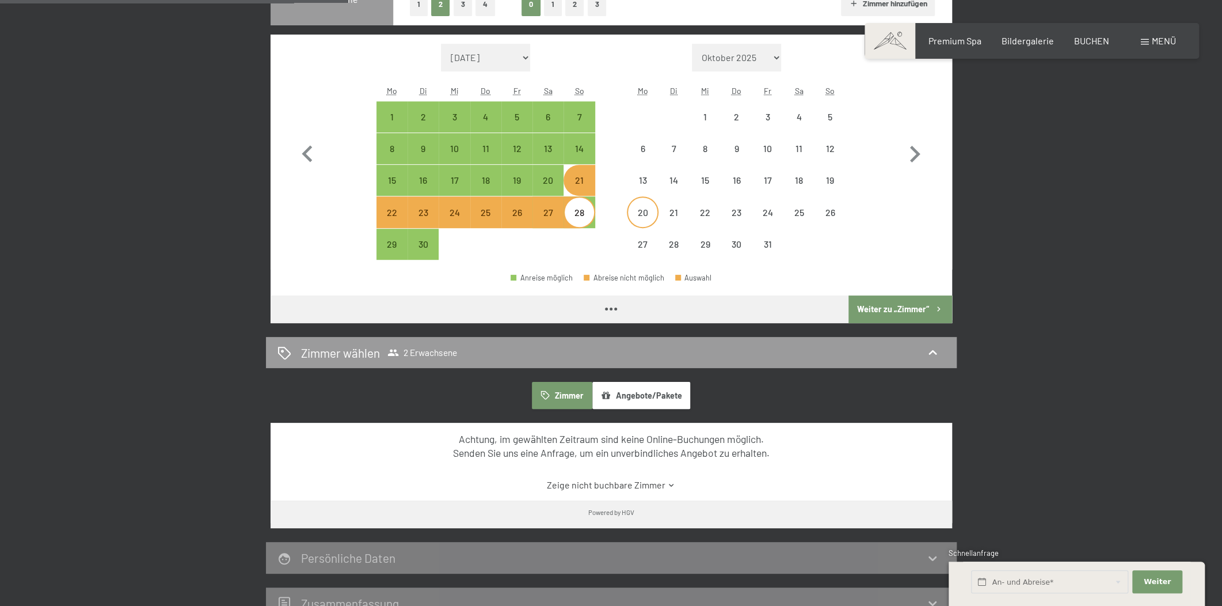
select select "[DATE]"
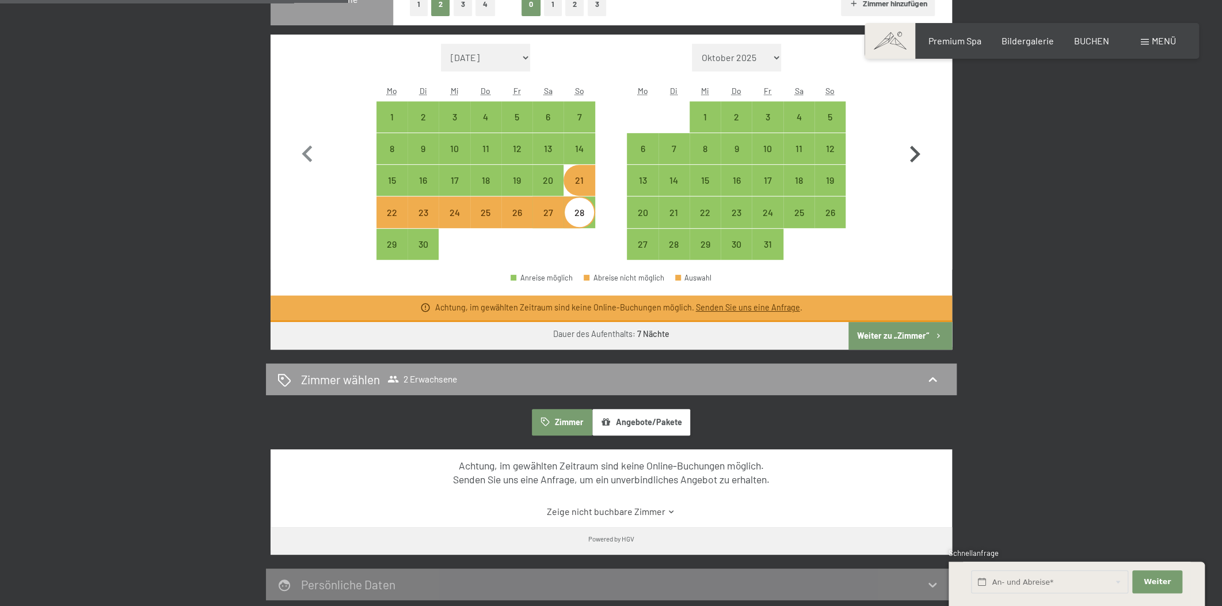
click at [911, 152] on icon "button" at bounding box center [914, 154] width 33 height 33
select select "[DATE]"
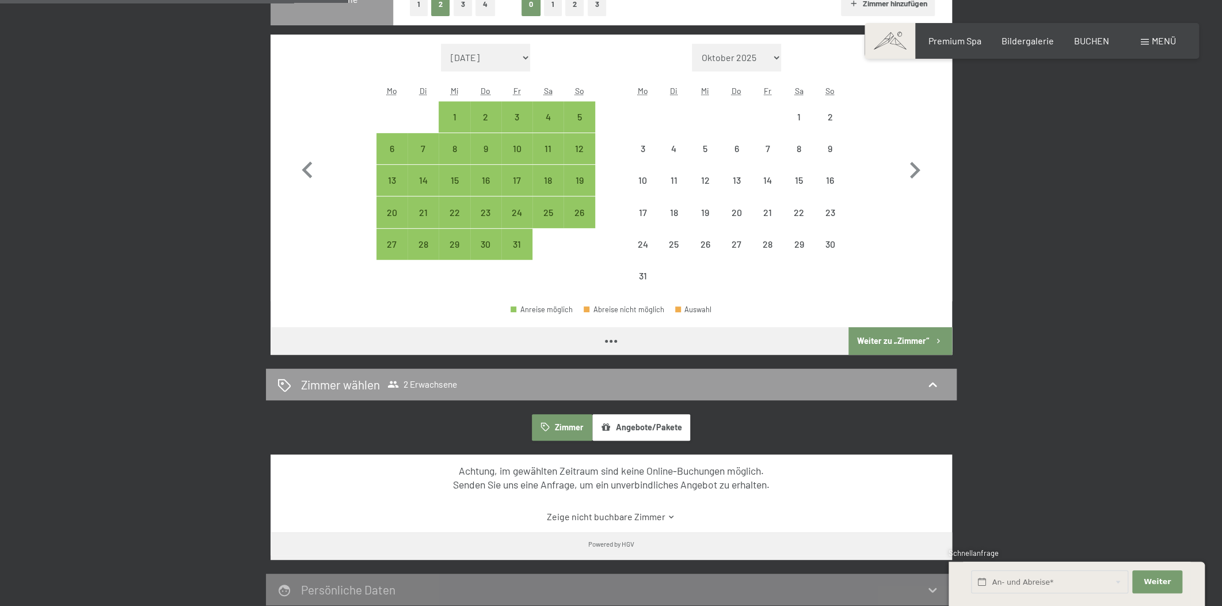
select select "[DATE]"
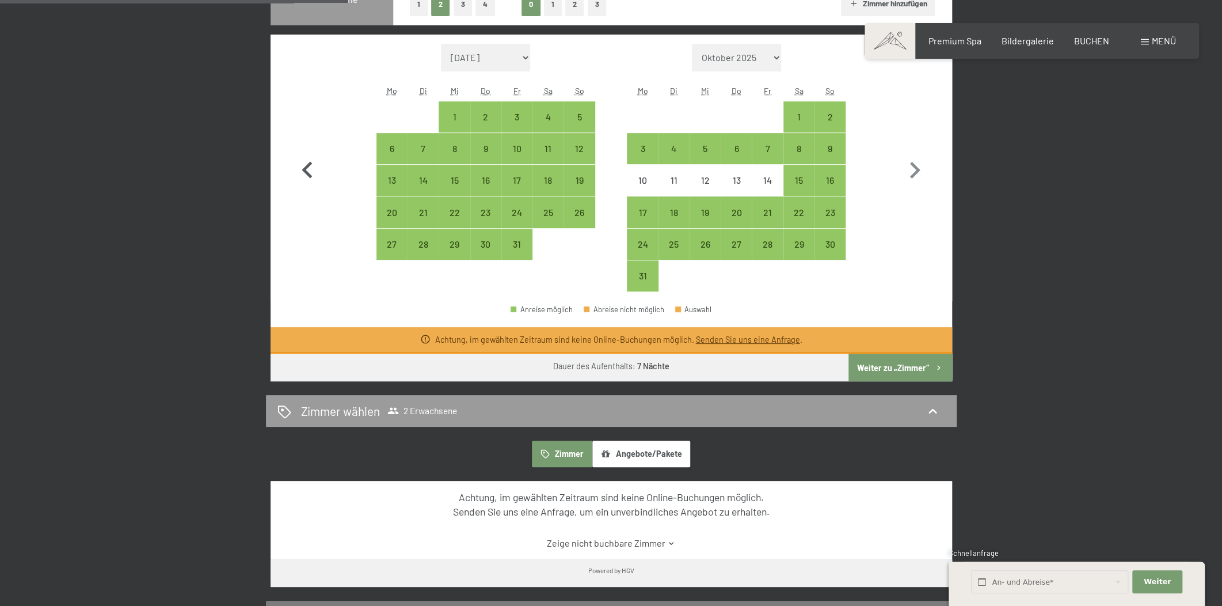
click at [322, 172] on icon "button" at bounding box center [307, 170] width 33 height 33
select select "[DATE]"
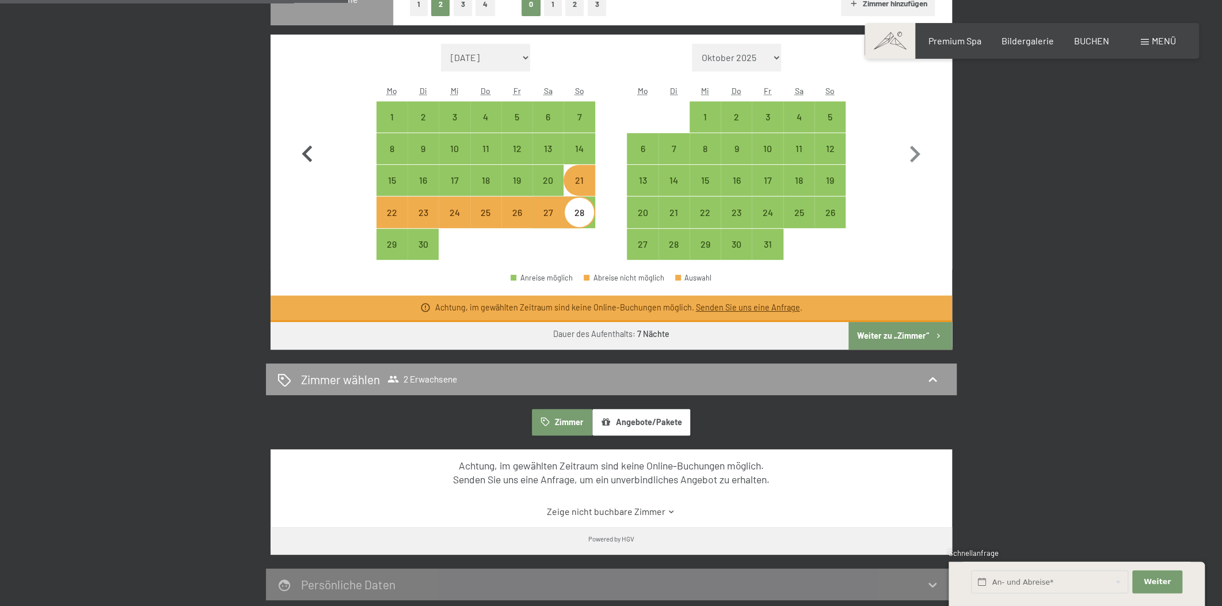
click at [304, 172] on button "button" at bounding box center [307, 152] width 33 height 216
select select "[DATE]"
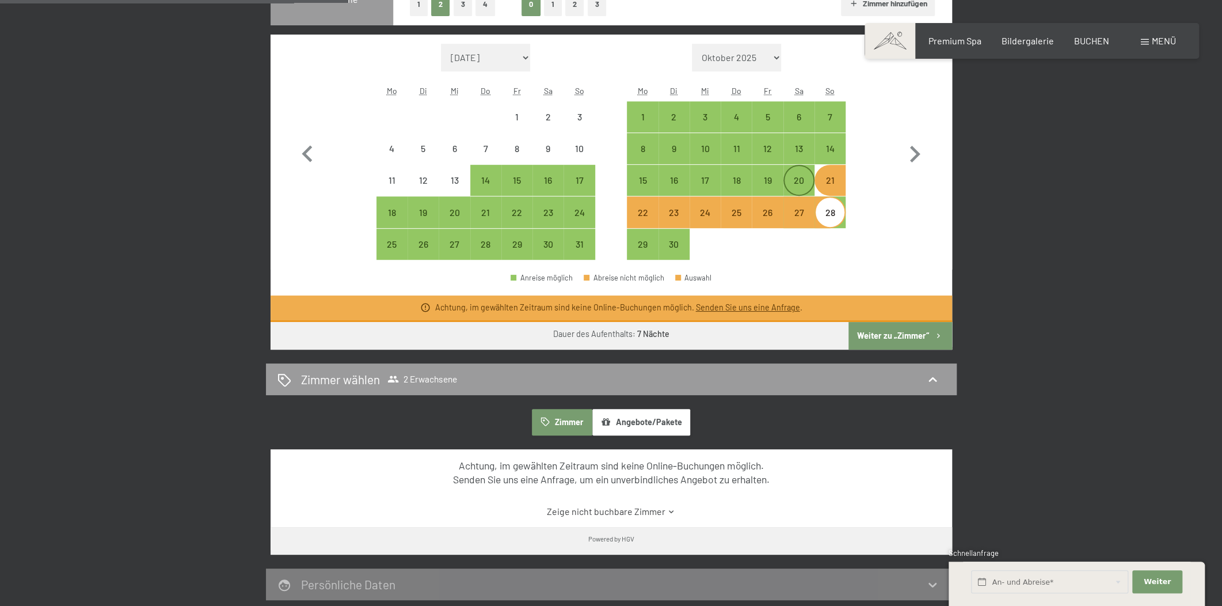
click at [810, 178] on div "20" at bounding box center [799, 190] width 29 height 29
select select "[DATE]"
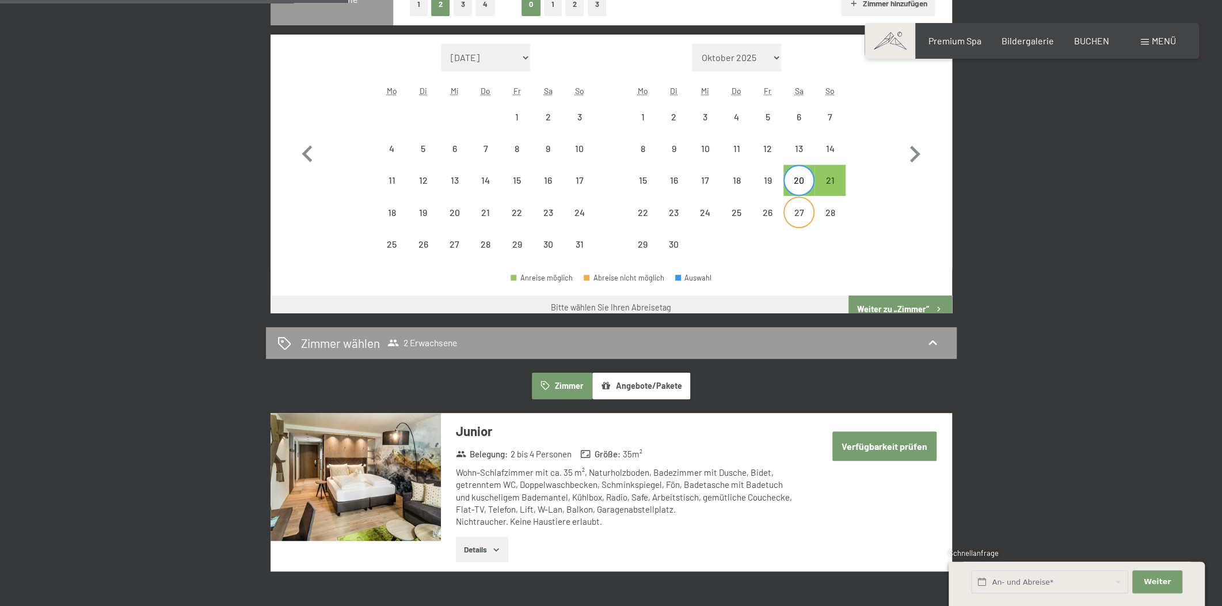
click at [802, 205] on div "27" at bounding box center [799, 211] width 29 height 29
select select "[DATE]"
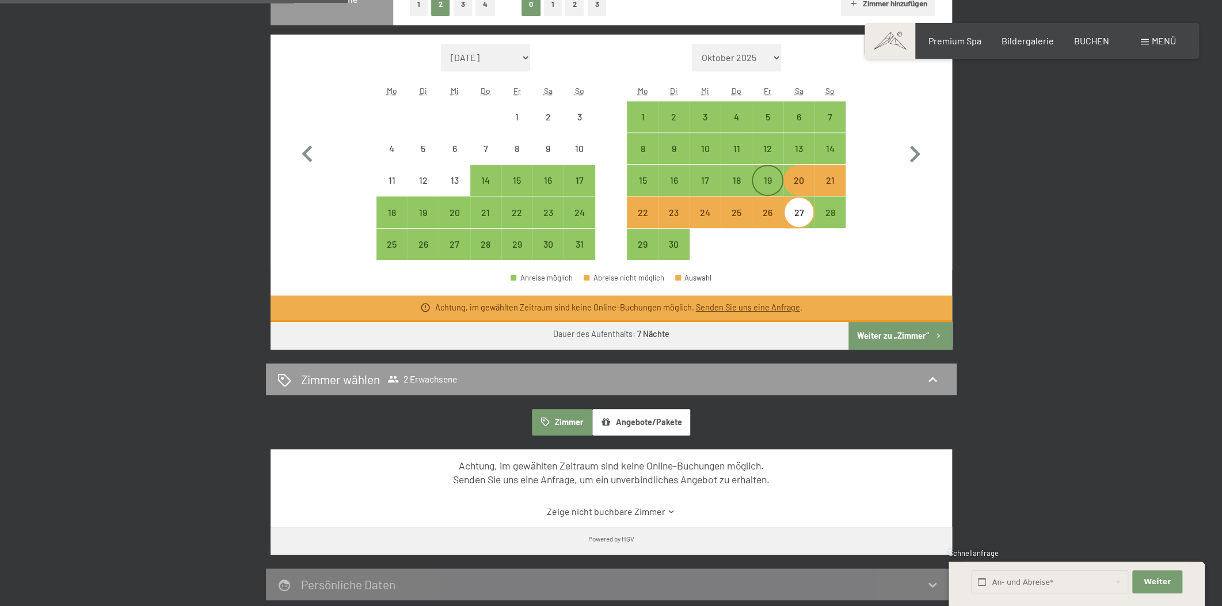
click at [772, 182] on div "19" at bounding box center [767, 190] width 29 height 29
select select "[DATE]"
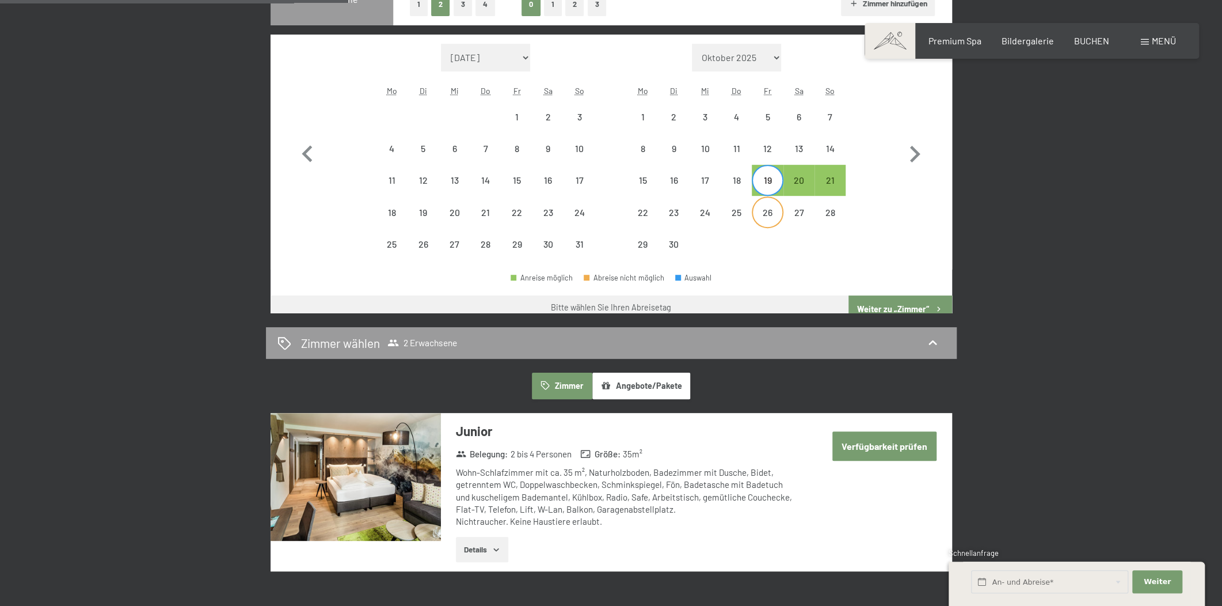
click at [766, 208] on div "26" at bounding box center [767, 222] width 29 height 29
select select "[DATE]"
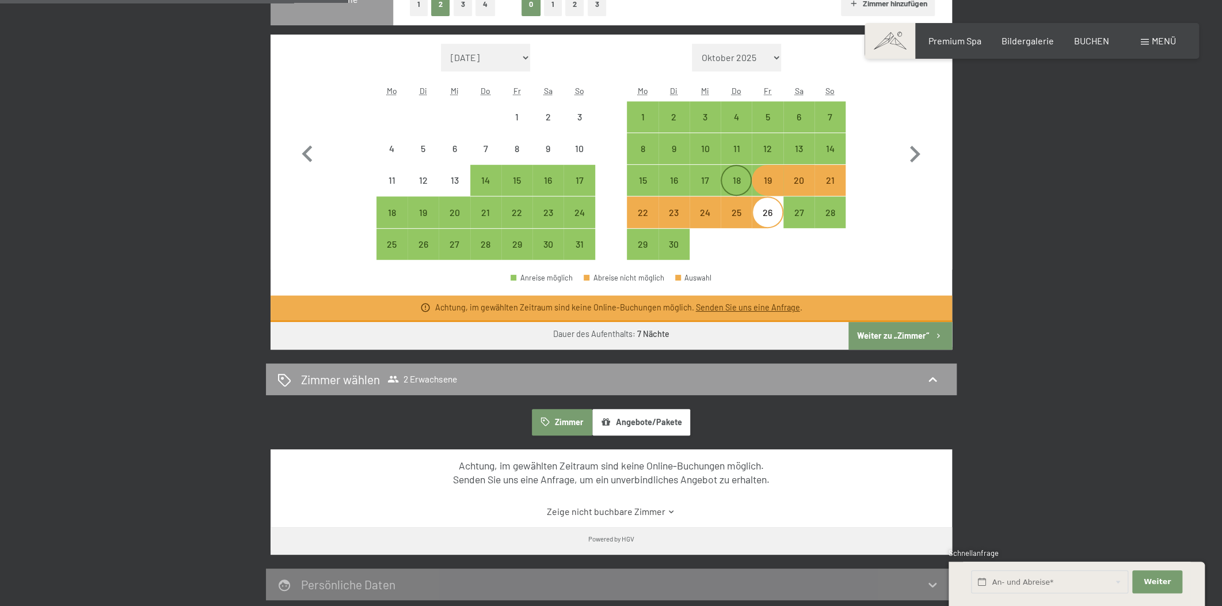
click at [731, 181] on div "18" at bounding box center [736, 190] width 29 height 29
select select "[DATE]"
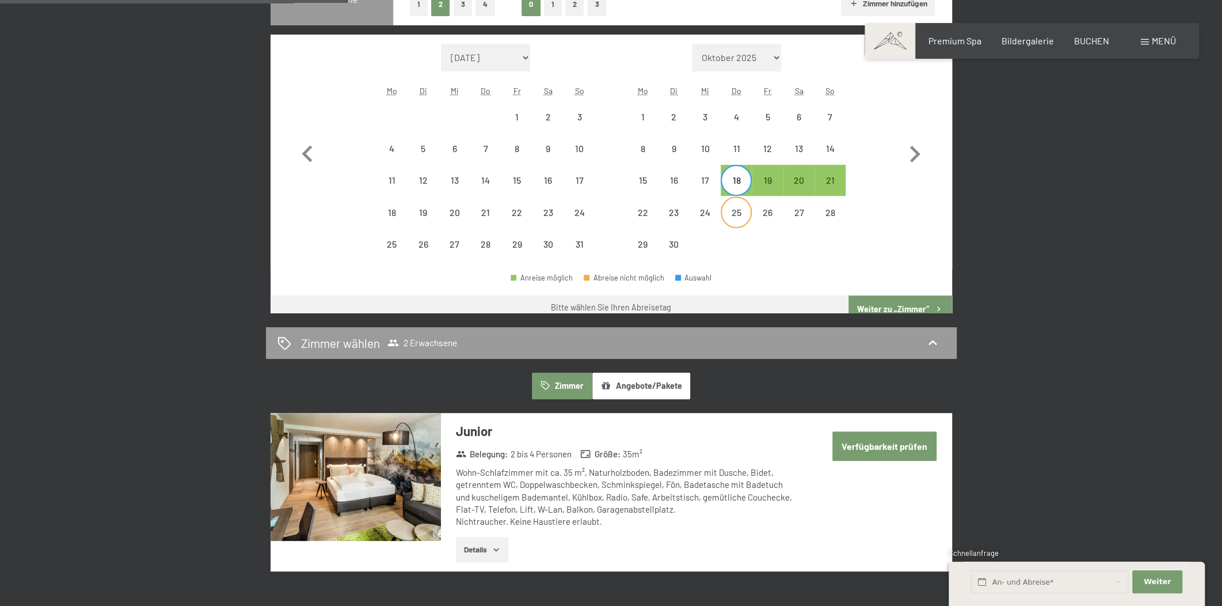
click at [731, 205] on div "25" at bounding box center [736, 211] width 29 height 29
select select "[DATE]"
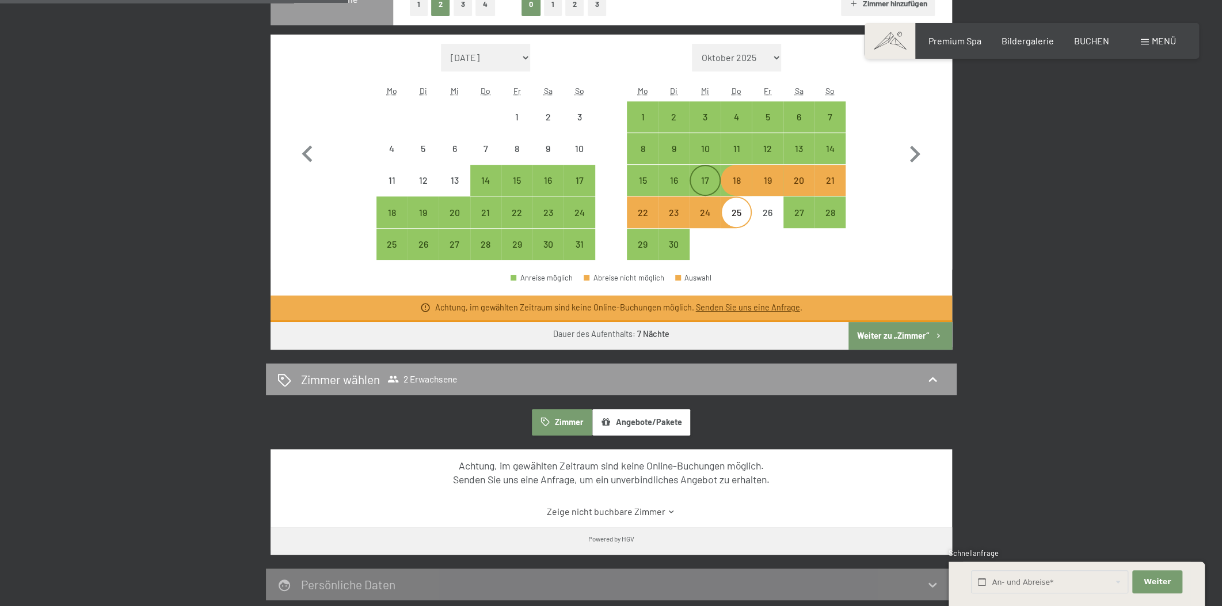
click at [706, 184] on div "17" at bounding box center [705, 190] width 29 height 29
select select "[DATE]"
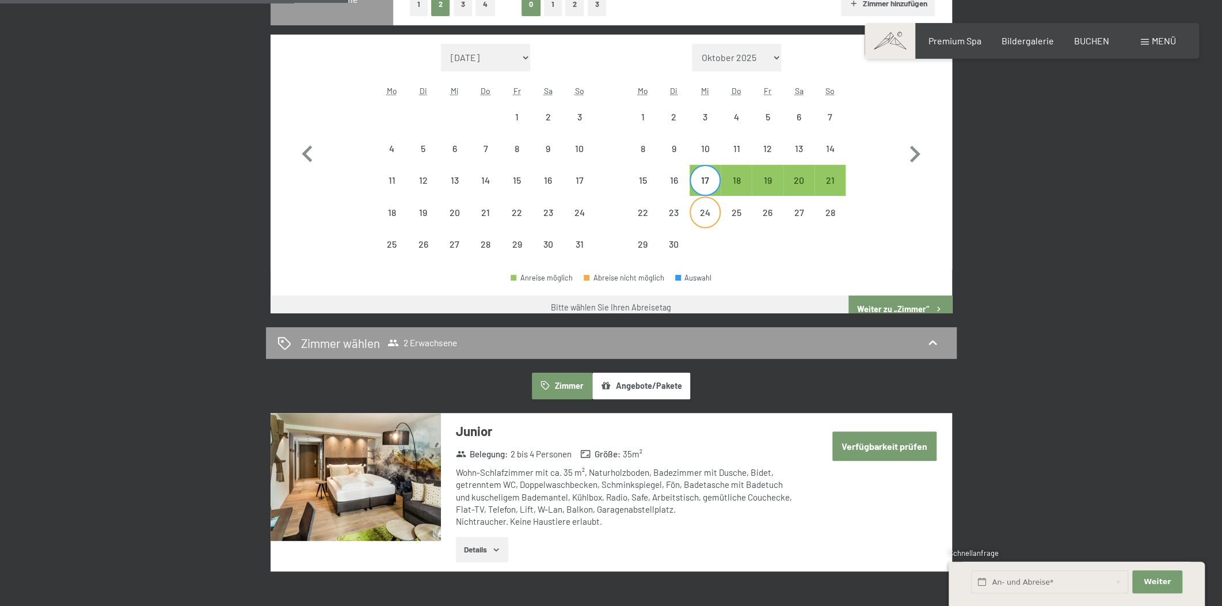
click at [709, 213] on div "24" at bounding box center [705, 222] width 29 height 29
select select "[DATE]"
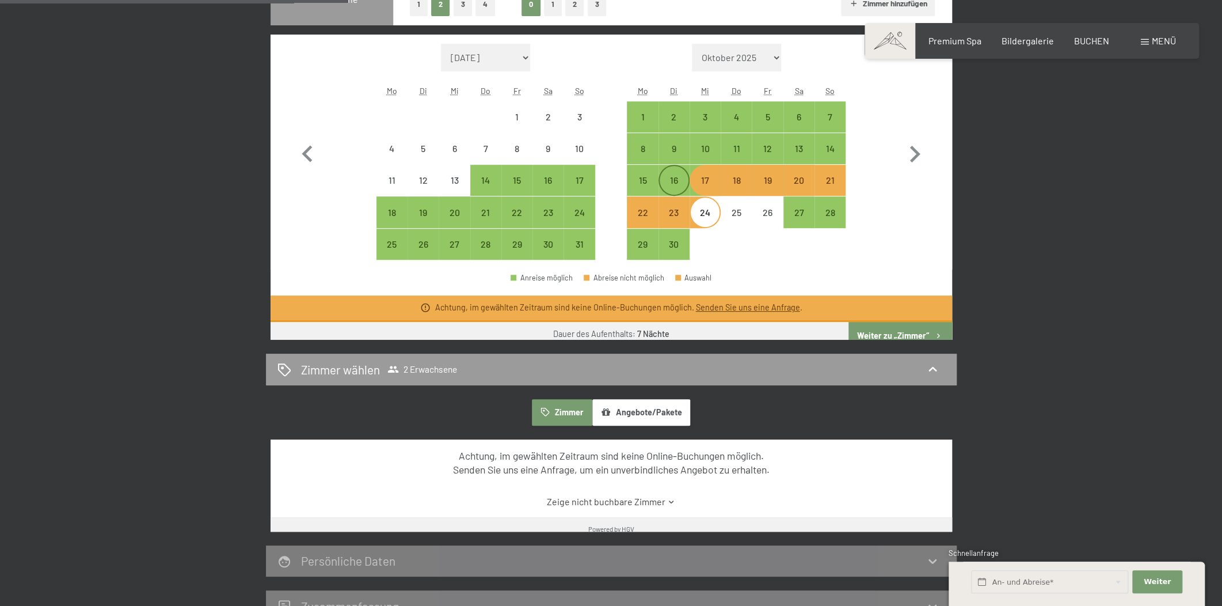
click at [671, 183] on div "16" at bounding box center [674, 190] width 29 height 29
select select "[DATE]"
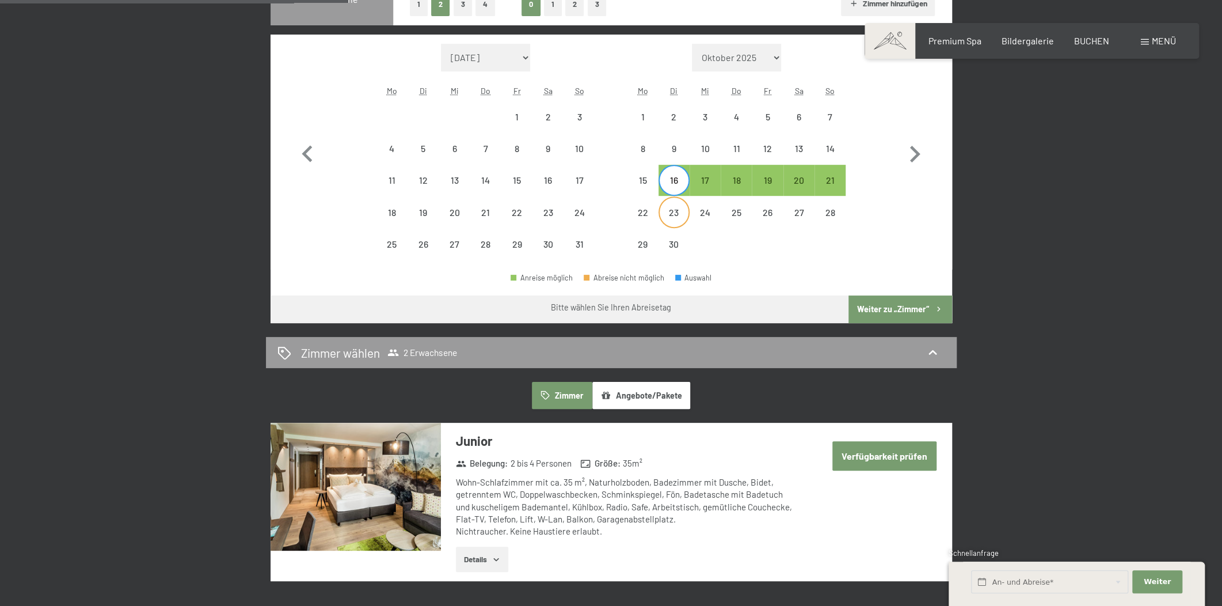
click at [677, 208] on div "23" at bounding box center [674, 222] width 29 height 29
select select "[DATE]"
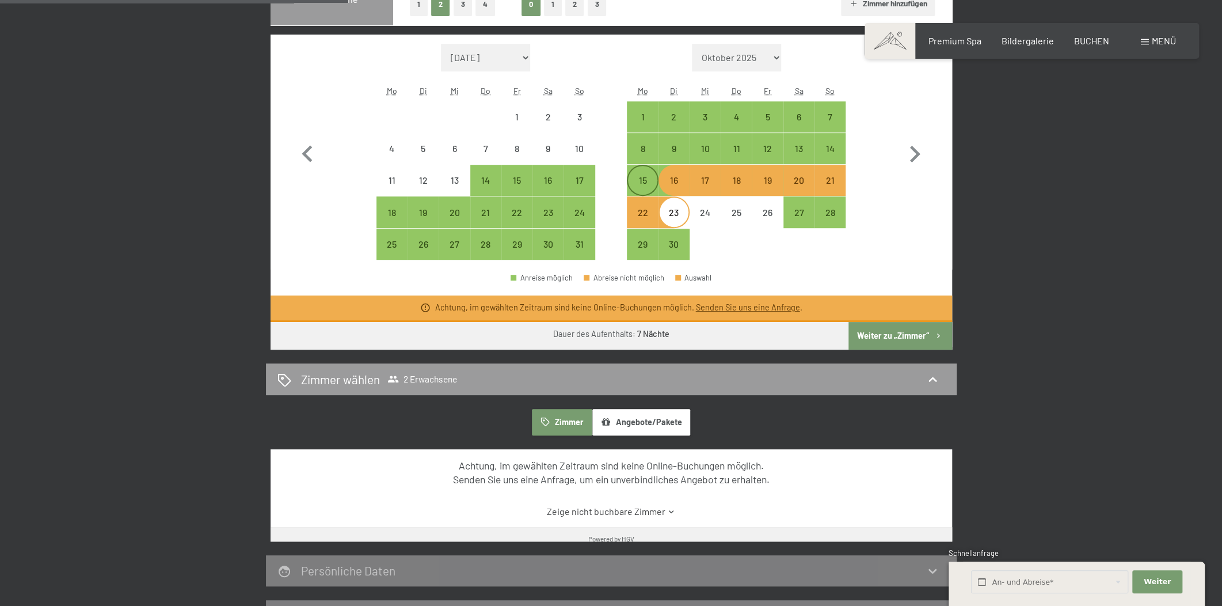
click at [644, 185] on div "15" at bounding box center [642, 190] width 29 height 29
select select "[DATE]"
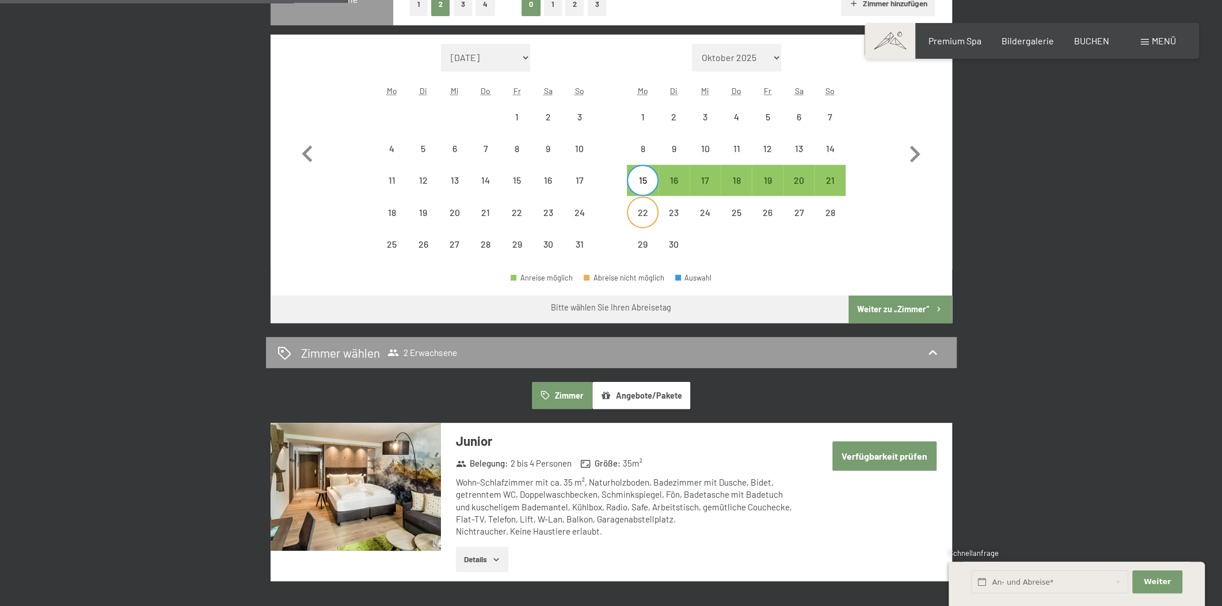
click at [643, 208] on div "22" at bounding box center [642, 222] width 29 height 29
select select "[DATE]"
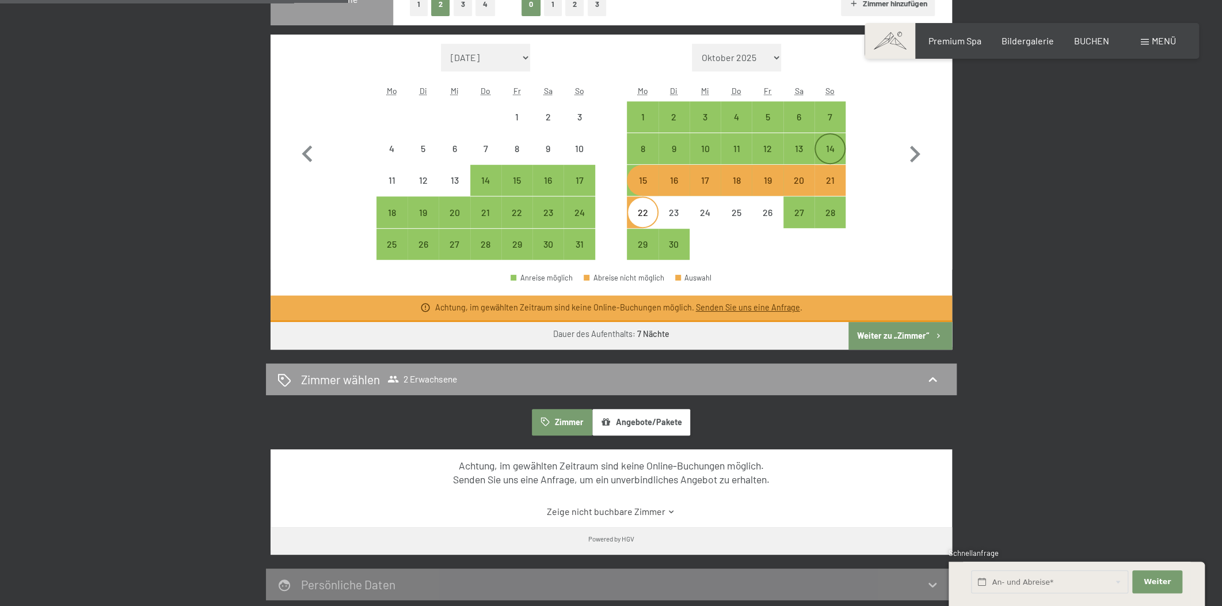
click at [837, 153] on div "14" at bounding box center [830, 158] width 29 height 29
select select "[DATE]"
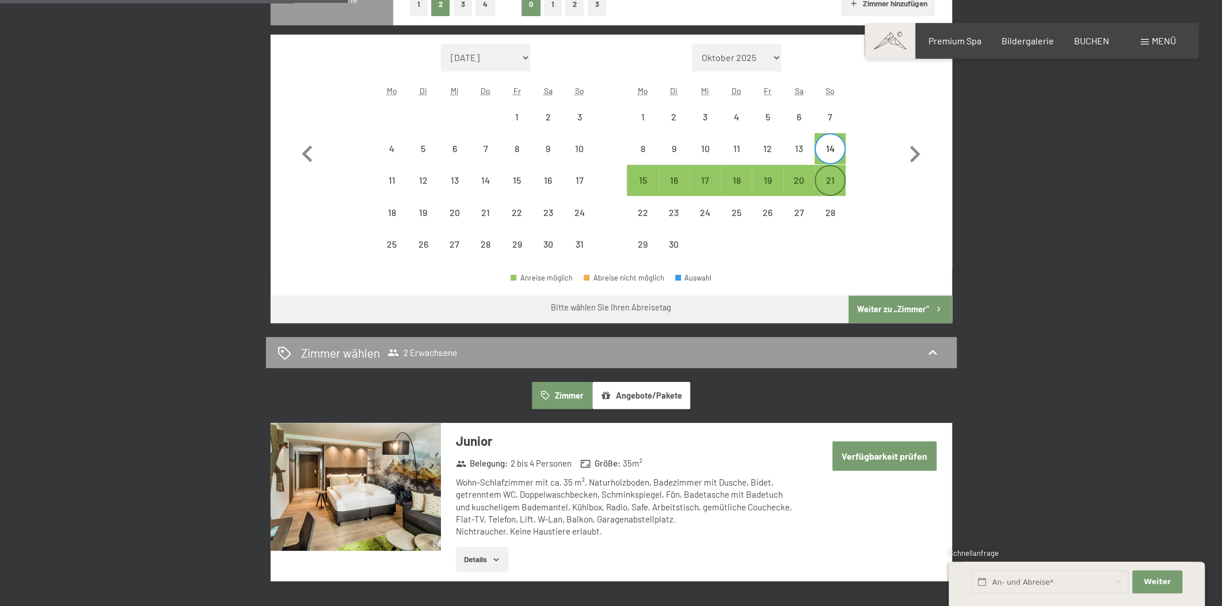
click at [827, 176] on div "21" at bounding box center [830, 190] width 29 height 29
select select "[DATE]"
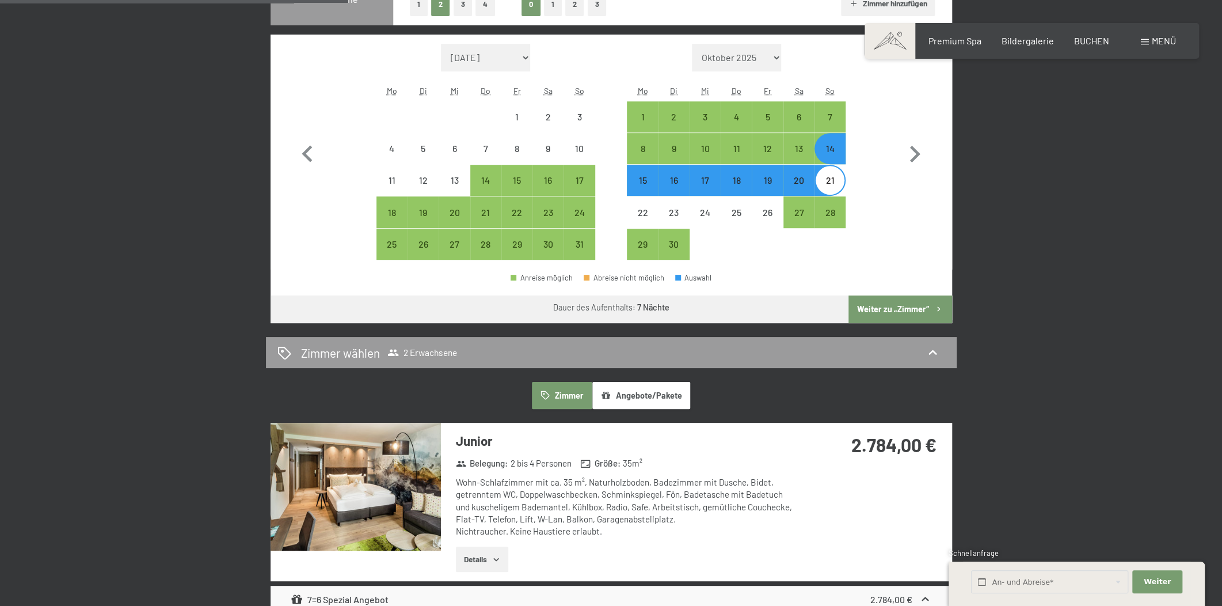
click at [835, 153] on div "14" at bounding box center [830, 158] width 29 height 29
select select "[DATE]"
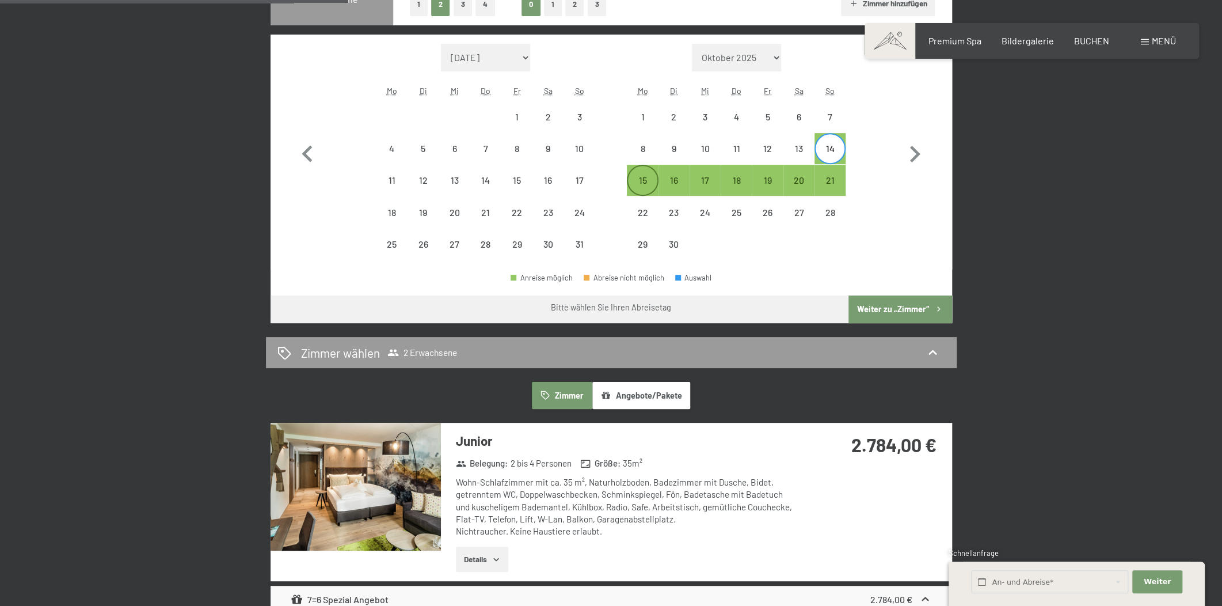
click at [641, 176] on div "15" at bounding box center [642, 190] width 29 height 29
select select "[DATE]"
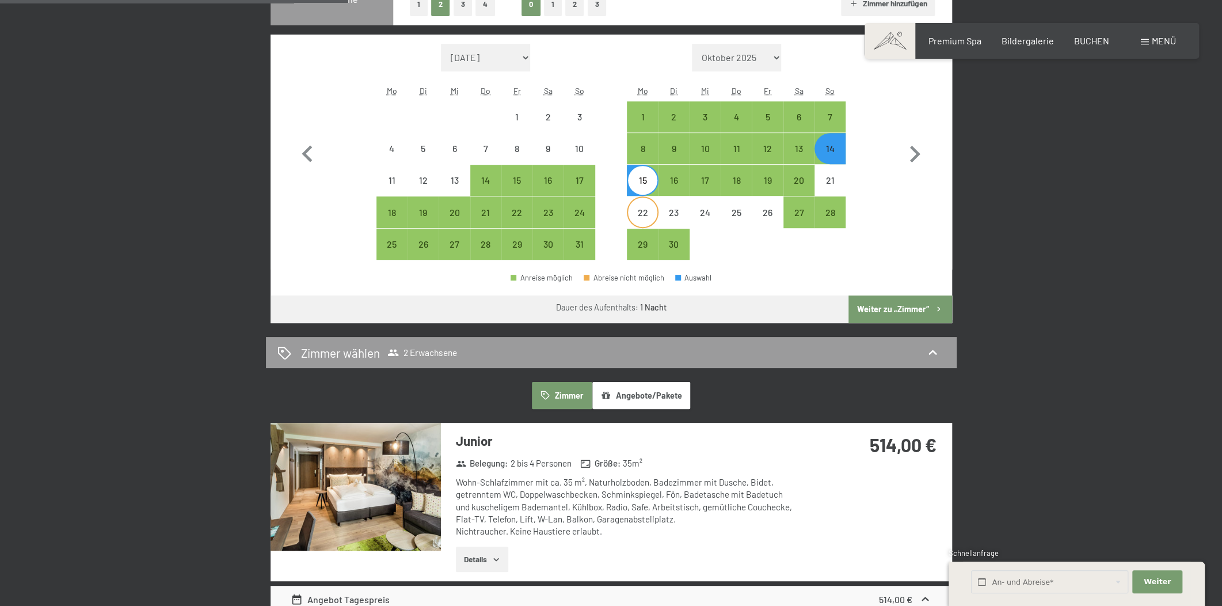
click at [642, 210] on div "22" at bounding box center [642, 222] width 29 height 29
select select "[DATE]"
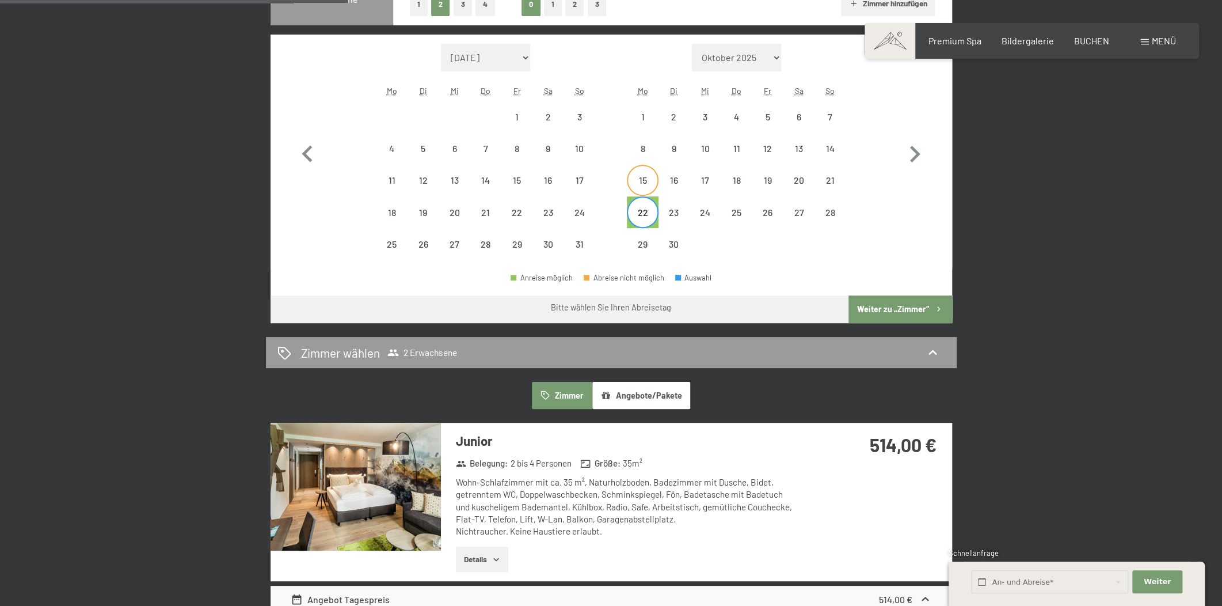
click at [653, 186] on div "15" at bounding box center [642, 190] width 29 height 29
select select "[DATE]"
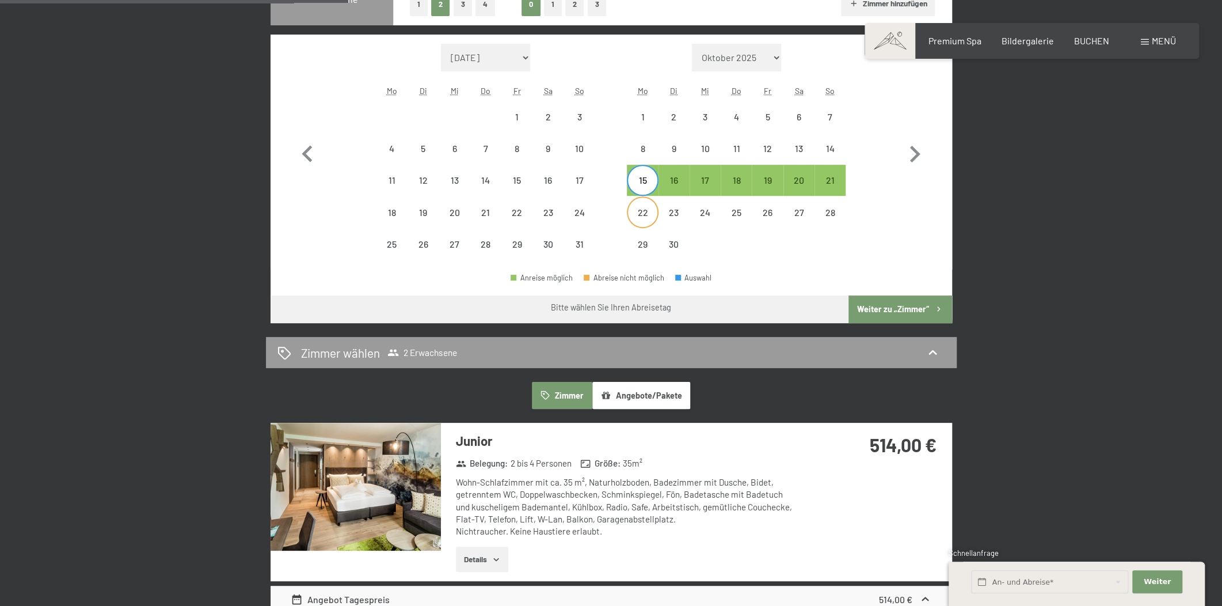
click at [651, 205] on div "22" at bounding box center [642, 211] width 29 height 29
select select "[DATE]"
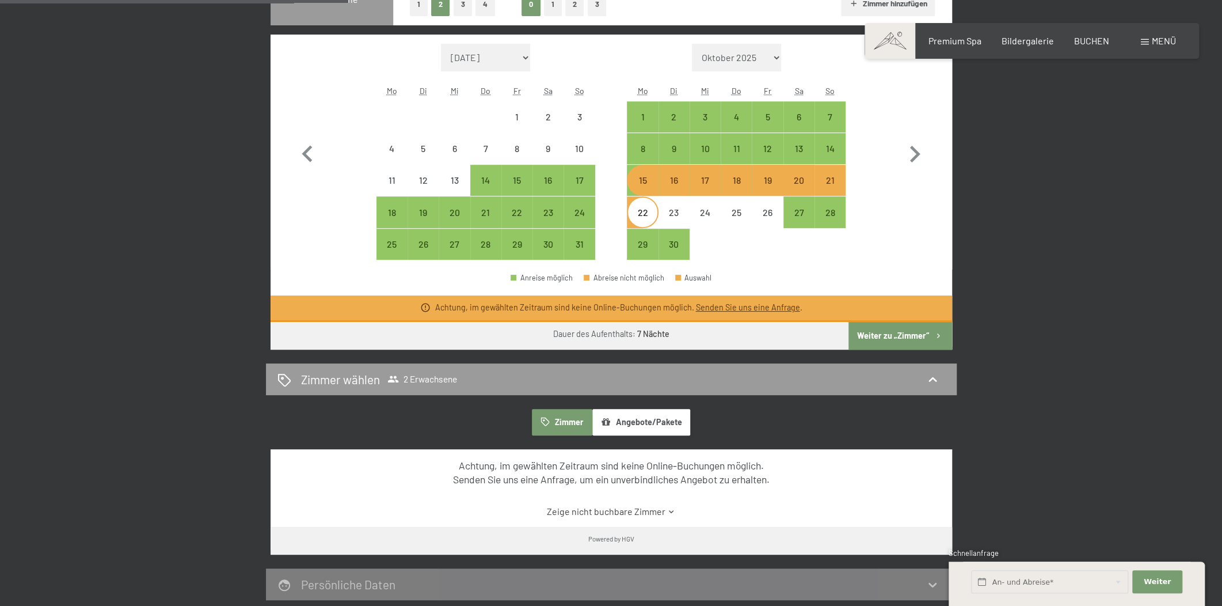
click at [645, 184] on div "15" at bounding box center [642, 190] width 29 height 29
select select "[DATE]"
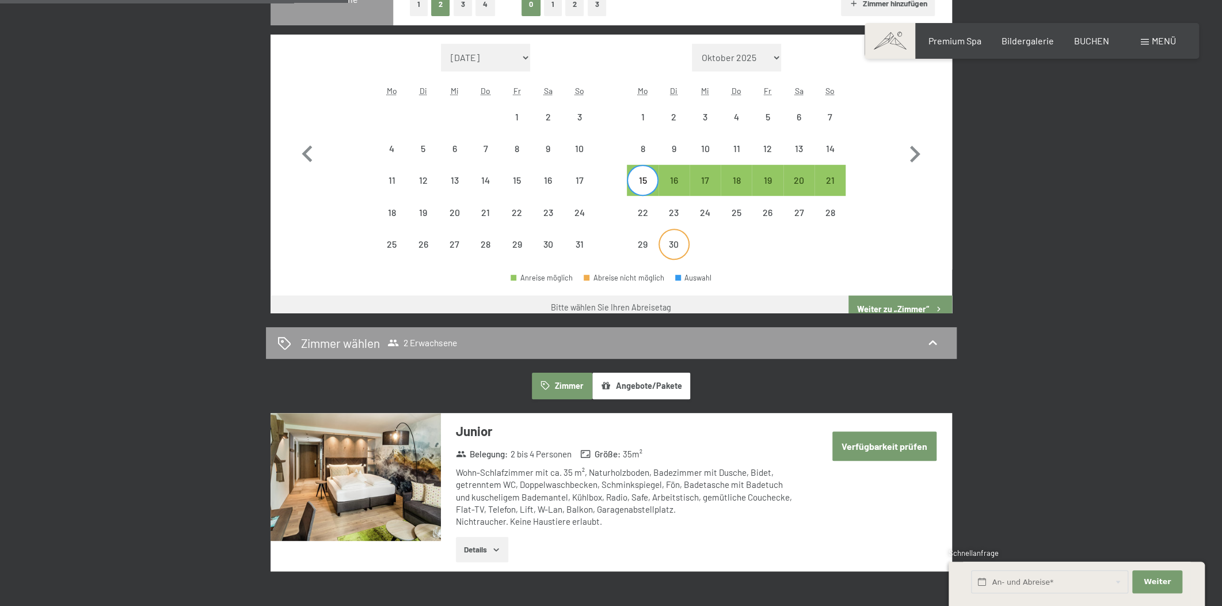
click at [662, 237] on div "30" at bounding box center [674, 244] width 29 height 29
select select "[DATE]"
